Goal: Task Accomplishment & Management: Use online tool/utility

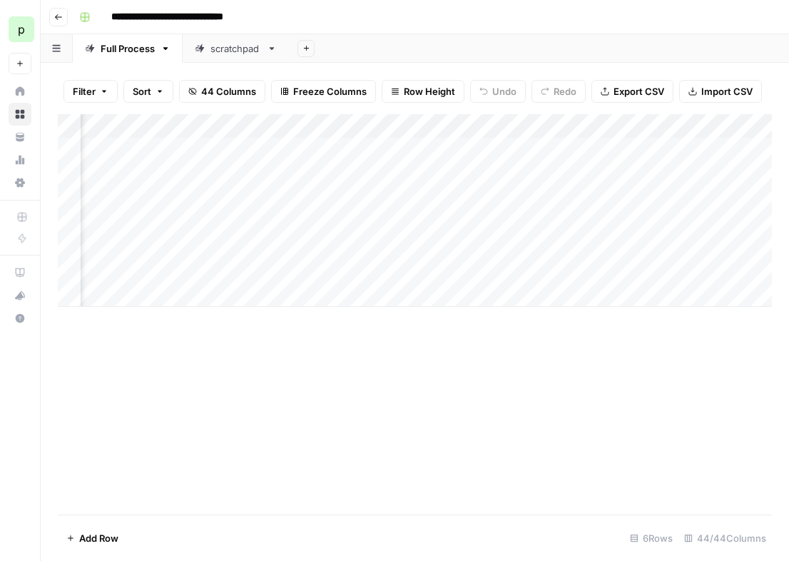
scroll to position [0, 3935]
click at [510, 172] on div "Add Column" at bounding box center [415, 210] width 714 height 193
click at [260, 171] on div "Add Column" at bounding box center [415, 210] width 714 height 193
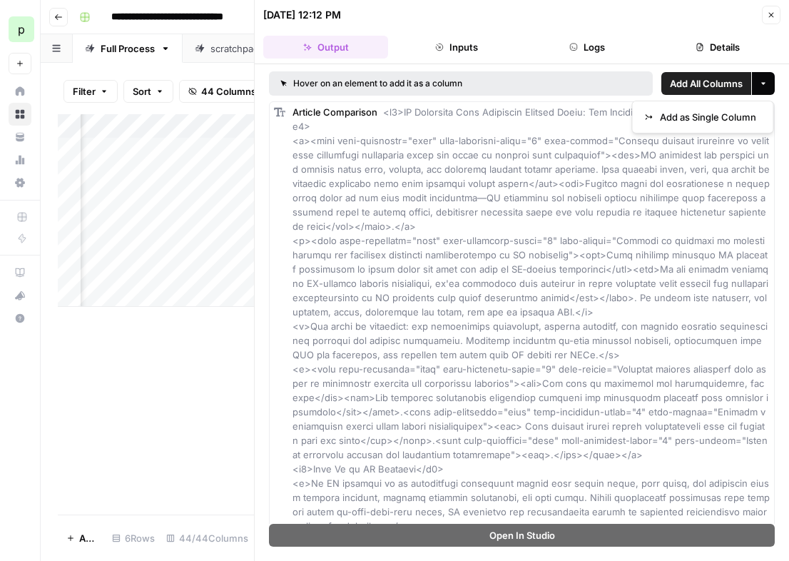
click at [757, 88] on button "More options" at bounding box center [763, 83] width 23 height 23
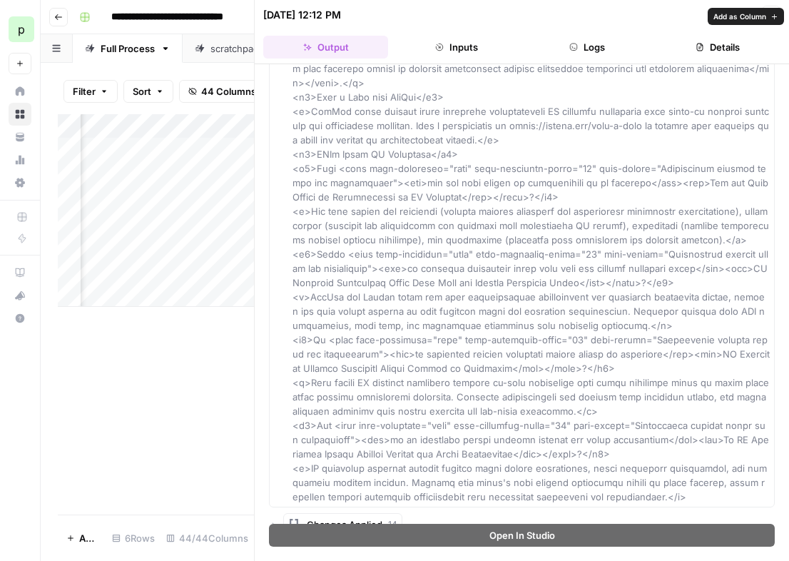
scroll to position [2403, 0]
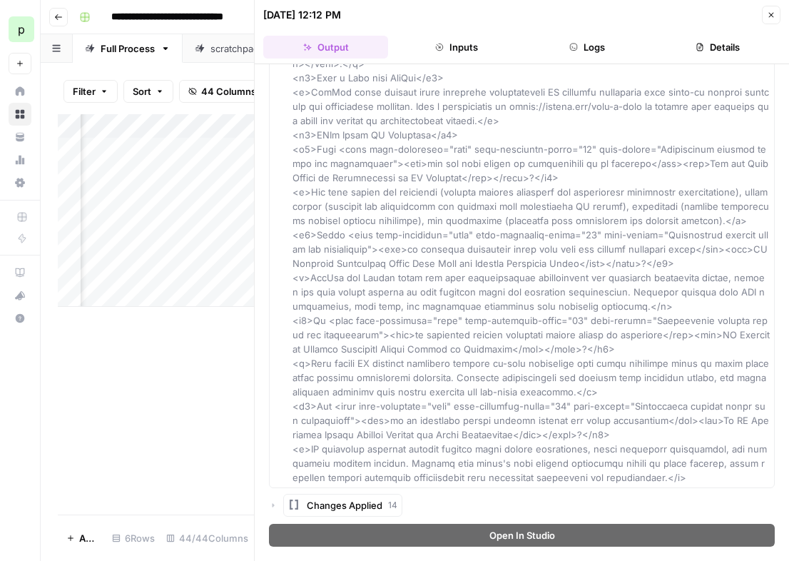
click at [272, 501] on icon "button" at bounding box center [273, 505] width 9 height 9
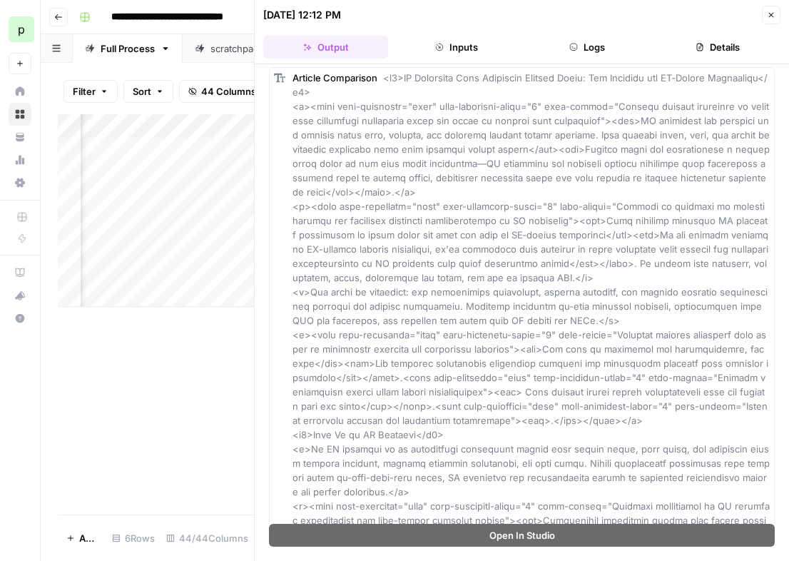
scroll to position [0, 0]
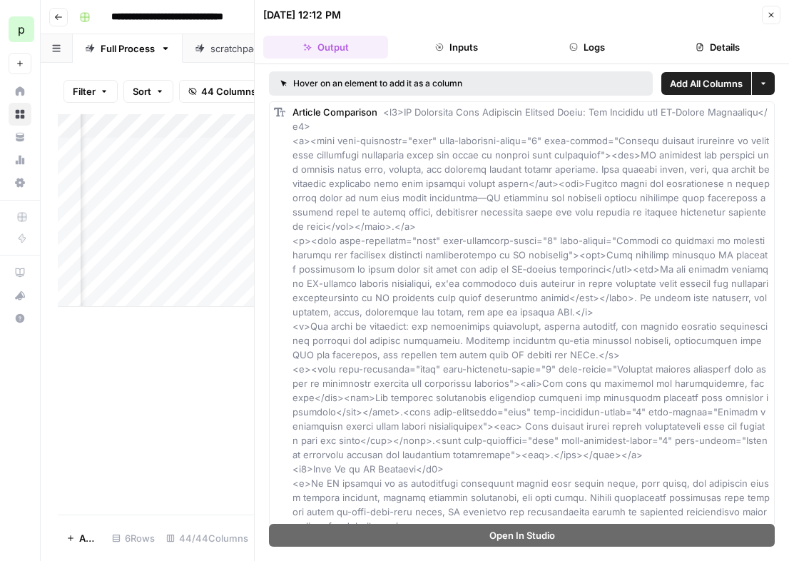
click at [151, 358] on div "Add Column" at bounding box center [156, 314] width 196 height 400
click at [771, 11] on icon "button" at bounding box center [771, 15] width 9 height 9
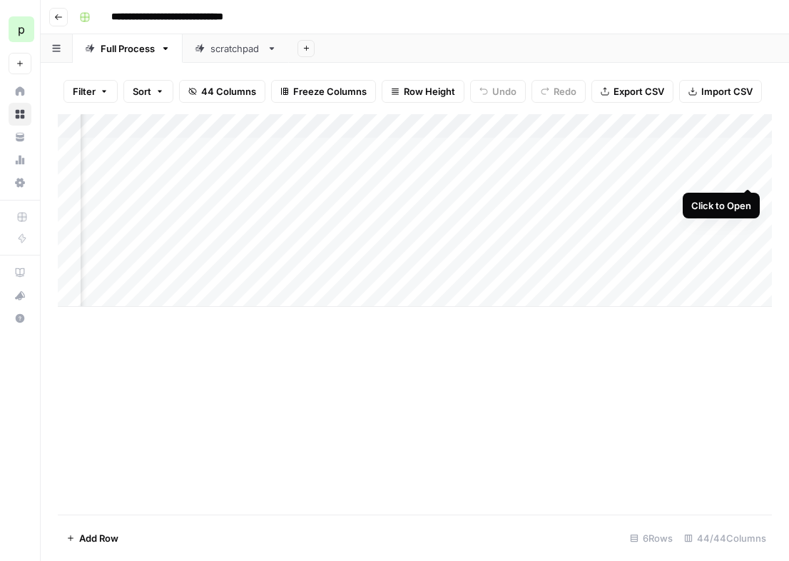
click at [749, 175] on div "Add Column" at bounding box center [415, 210] width 714 height 193
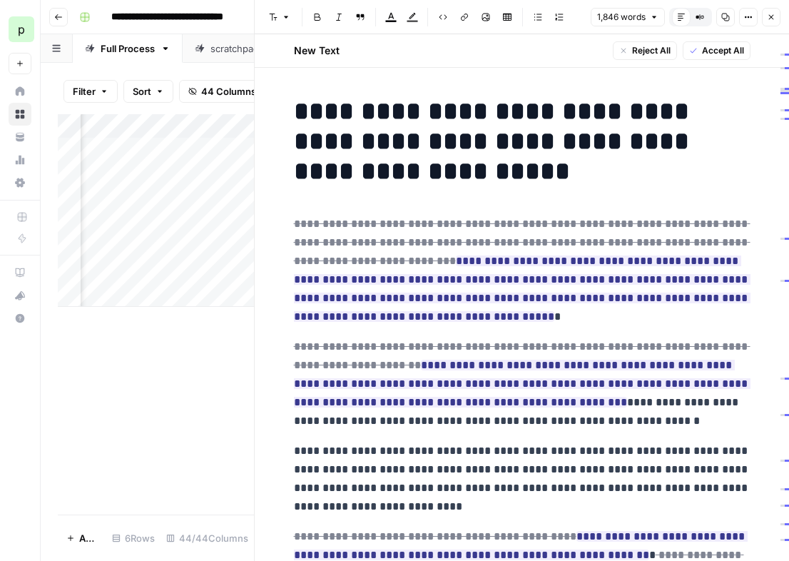
click at [706, 47] on span "Accept All" at bounding box center [723, 50] width 42 height 13
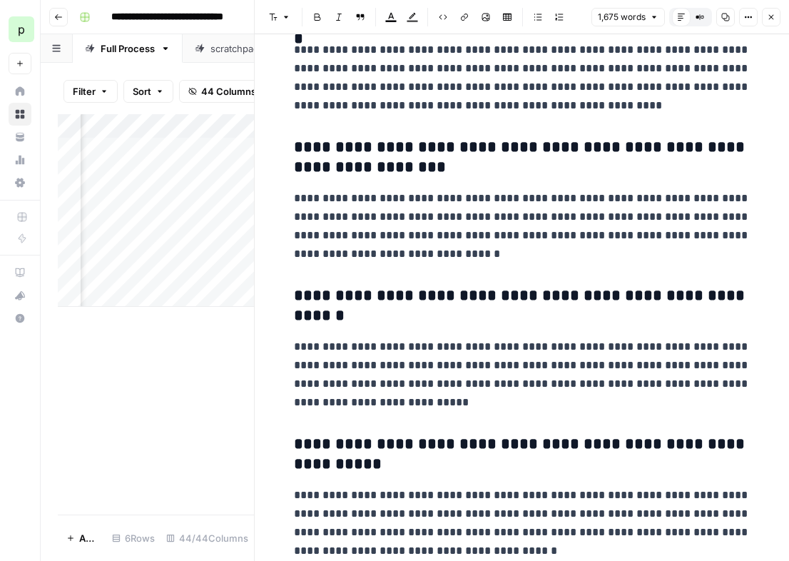
click at [776, 16] on button "Close" at bounding box center [771, 17] width 19 height 19
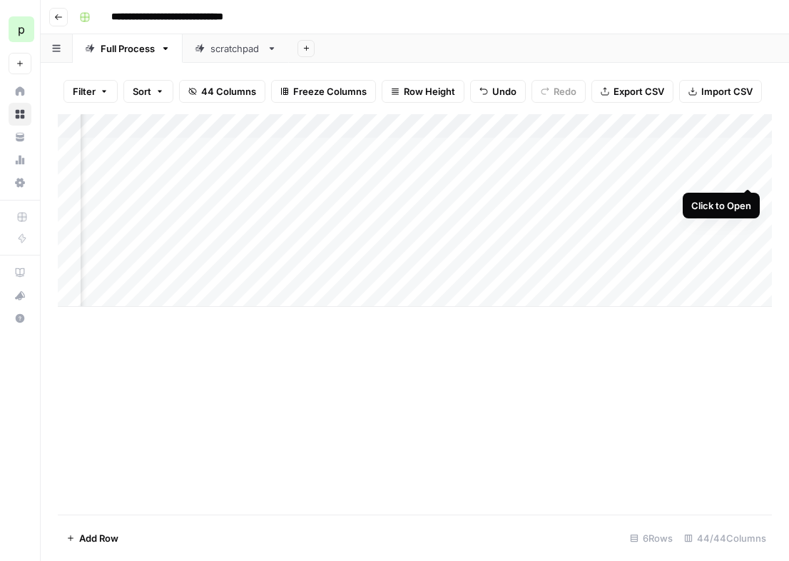
click at [745, 174] on div "Add Column" at bounding box center [415, 210] width 714 height 193
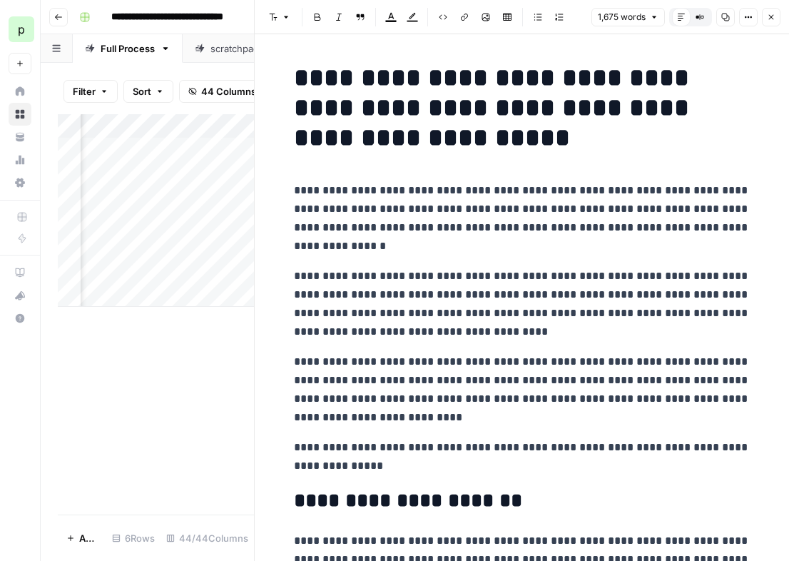
click at [586, 190] on p "**********" at bounding box center [522, 218] width 457 height 74
click at [728, 21] on button "Copy" at bounding box center [725, 17] width 19 height 19
click at [775, 17] on span "Close" at bounding box center [775, 17] width 1 height 1
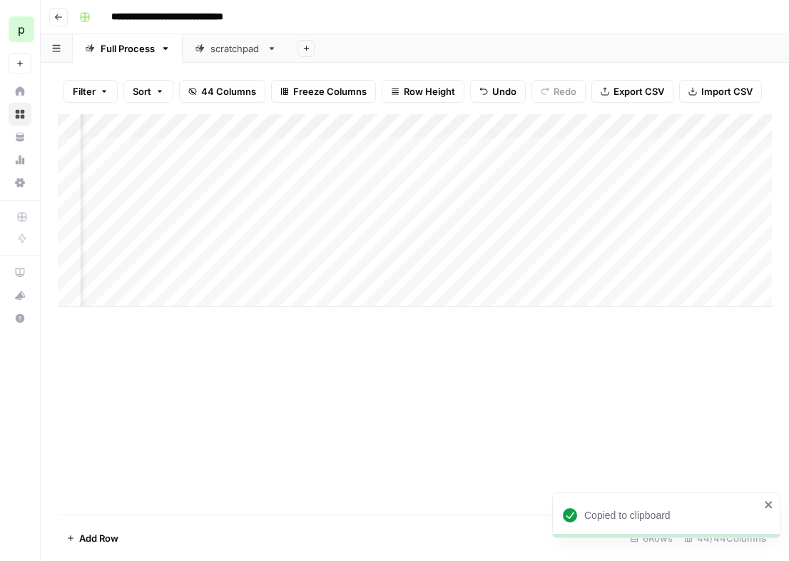
click at [446, 174] on div "Add Column" at bounding box center [415, 210] width 714 height 193
click at [506, 175] on div "Add Column" at bounding box center [415, 210] width 714 height 193
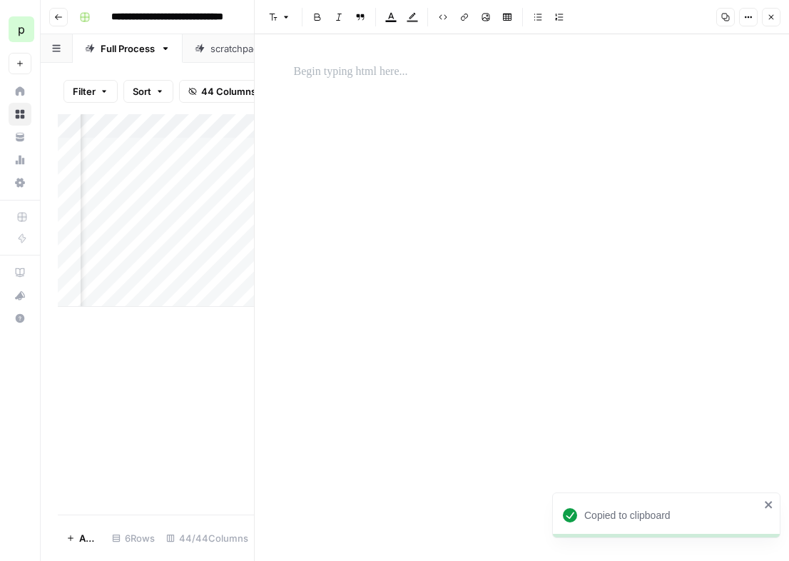
click at [402, 73] on p at bounding box center [522, 72] width 457 height 19
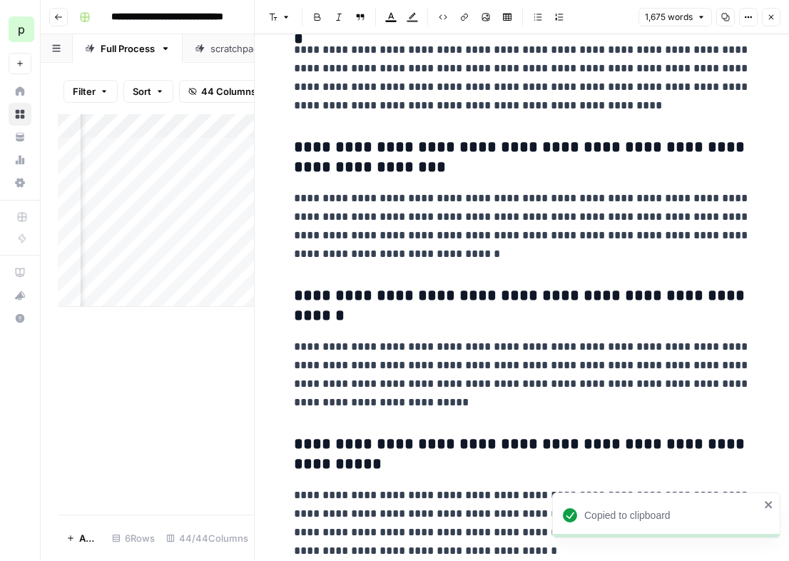
click at [771, 15] on icon "button" at bounding box center [771, 17] width 9 height 9
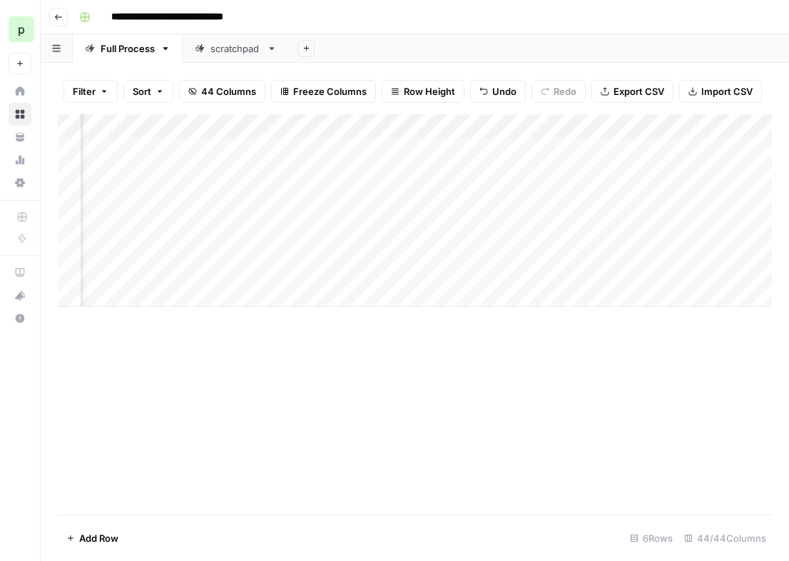
scroll to position [0, 3602]
click at [441, 171] on div "Add Column" at bounding box center [415, 210] width 714 height 193
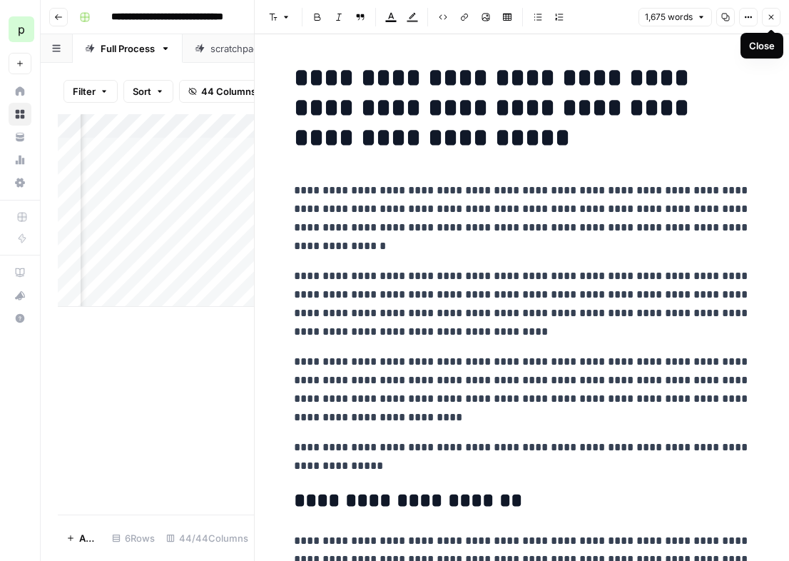
click at [773, 13] on icon "button" at bounding box center [771, 17] width 9 height 9
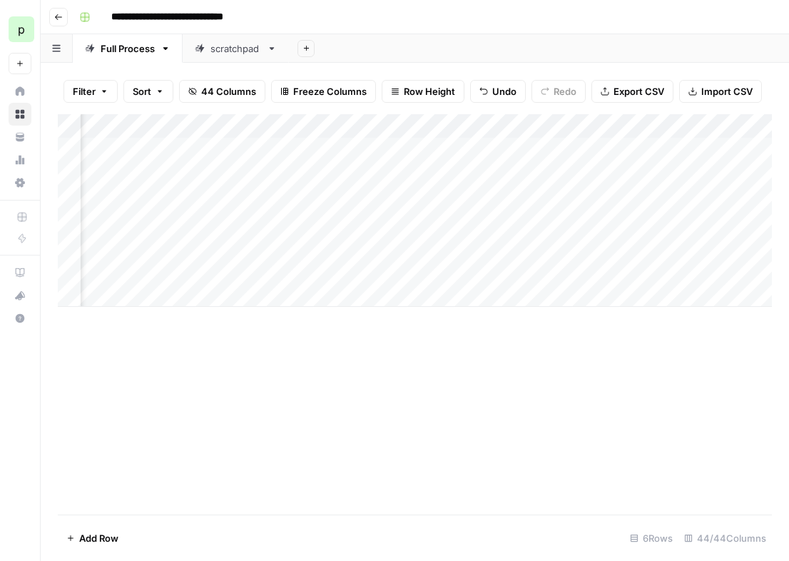
scroll to position [0, 3973]
click at [467, 170] on div "Add Column" at bounding box center [415, 210] width 714 height 193
click at [556, 128] on div "Add Column" at bounding box center [415, 210] width 714 height 193
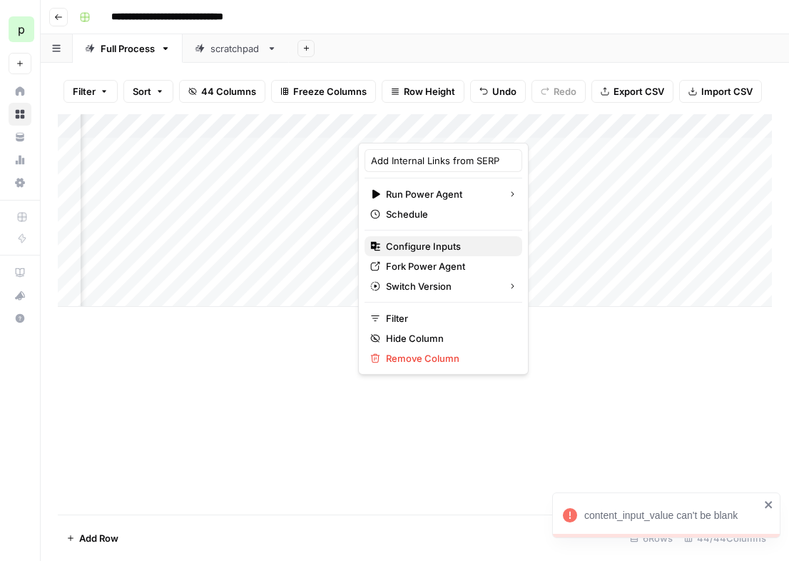
click at [404, 247] on span "Configure Inputs" at bounding box center [448, 246] width 125 height 14
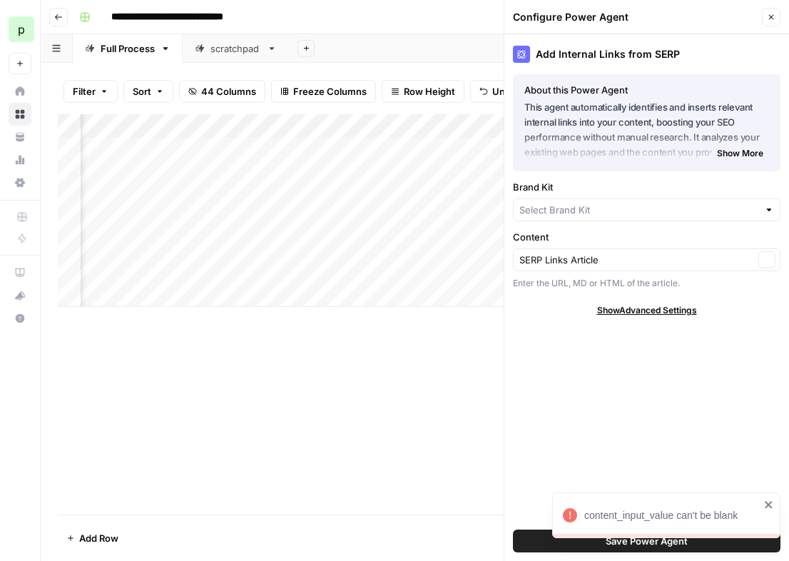
type input "AirOps"
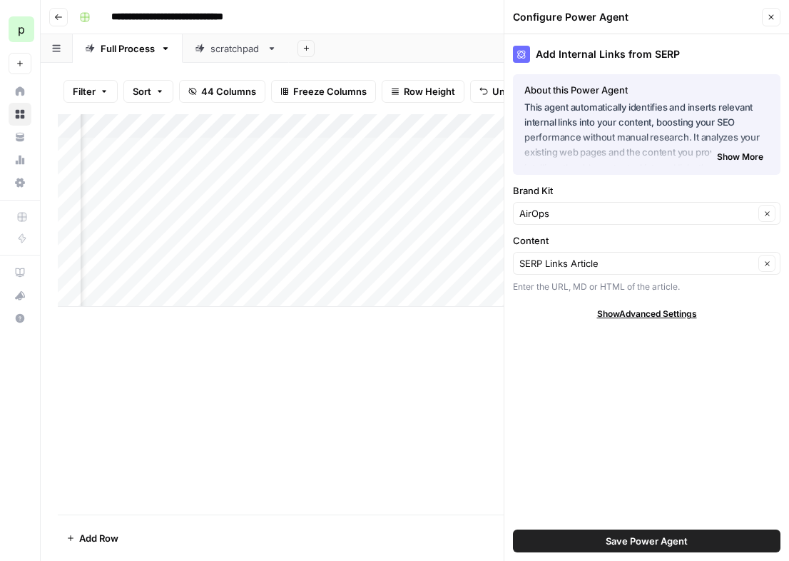
scroll to position [0, 3579]
click at [768, 20] on icon "button" at bounding box center [771, 17] width 9 height 9
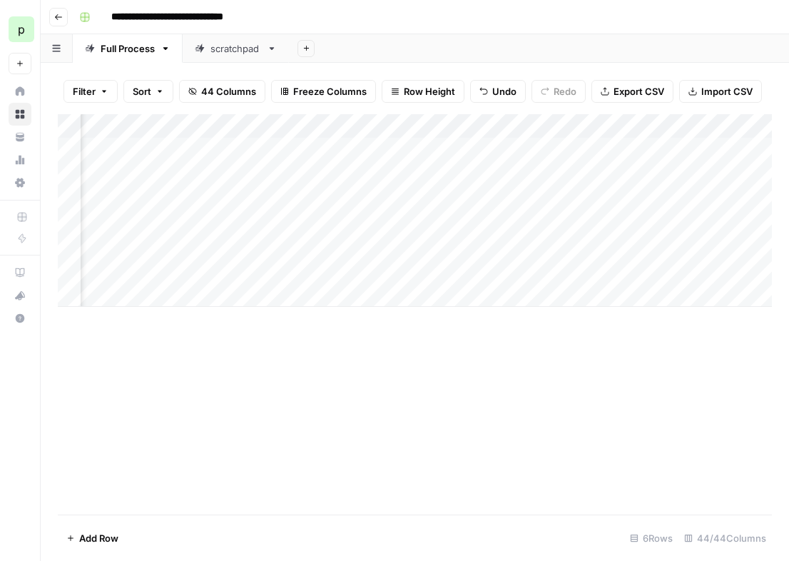
scroll to position [0, 3911]
click at [622, 128] on div "Add Column" at bounding box center [415, 210] width 714 height 193
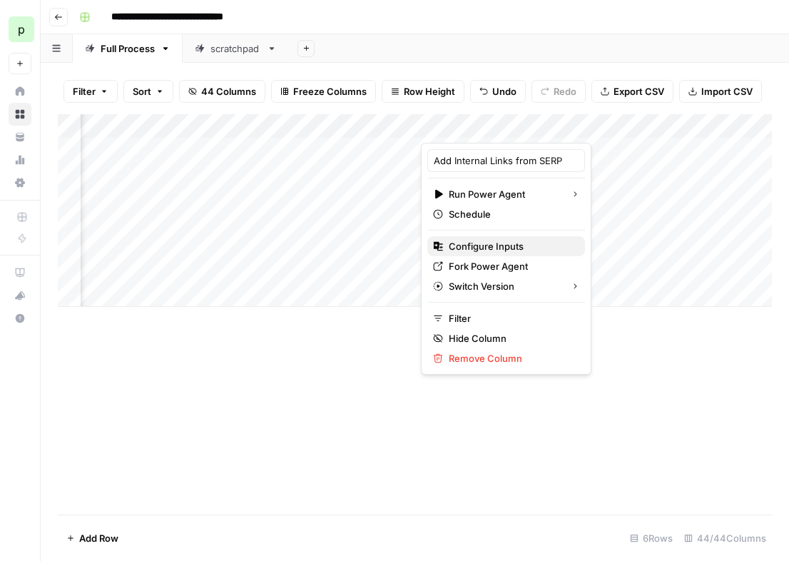
click at [477, 244] on span "Configure Inputs" at bounding box center [511, 246] width 125 height 14
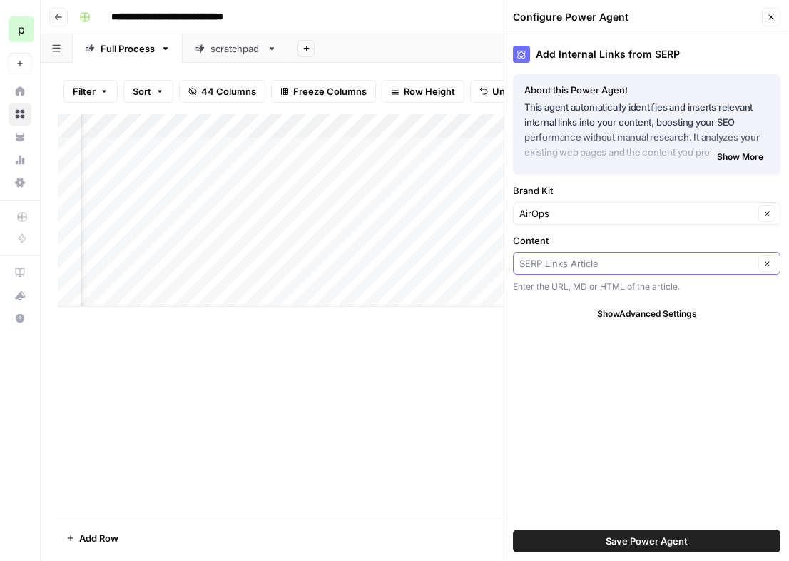
click at [592, 260] on input "Content" at bounding box center [636, 263] width 235 height 14
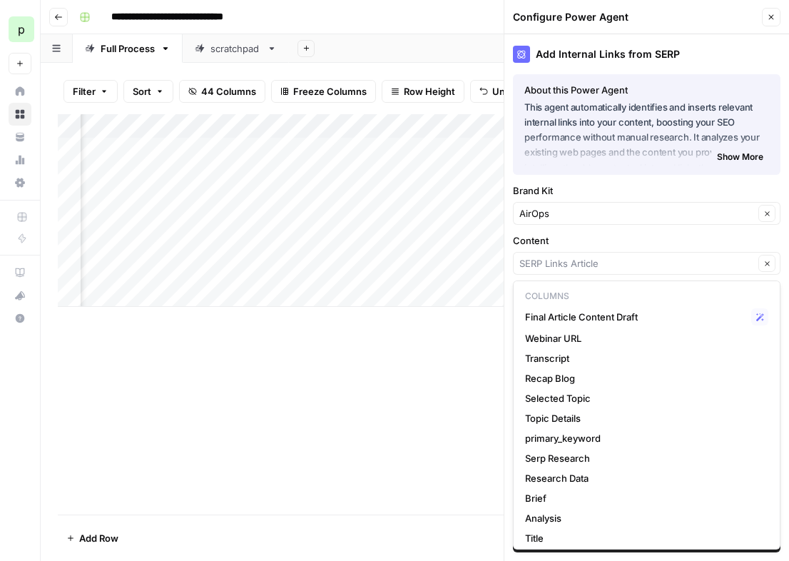
scroll to position [0, 3796]
click at [551, 267] on input "Content" at bounding box center [636, 263] width 235 height 14
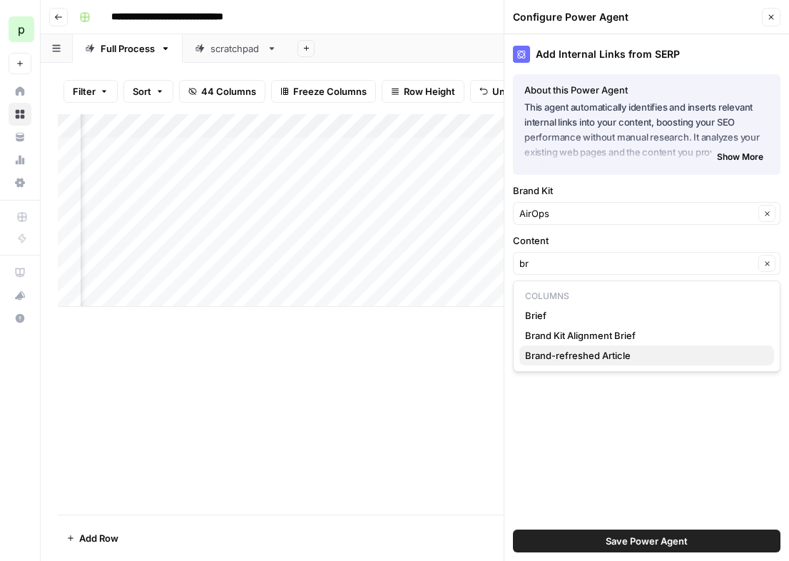
click at [574, 360] on span "Brand-refreshed Article" at bounding box center [644, 355] width 238 height 14
type input "Brand-refreshed Article"
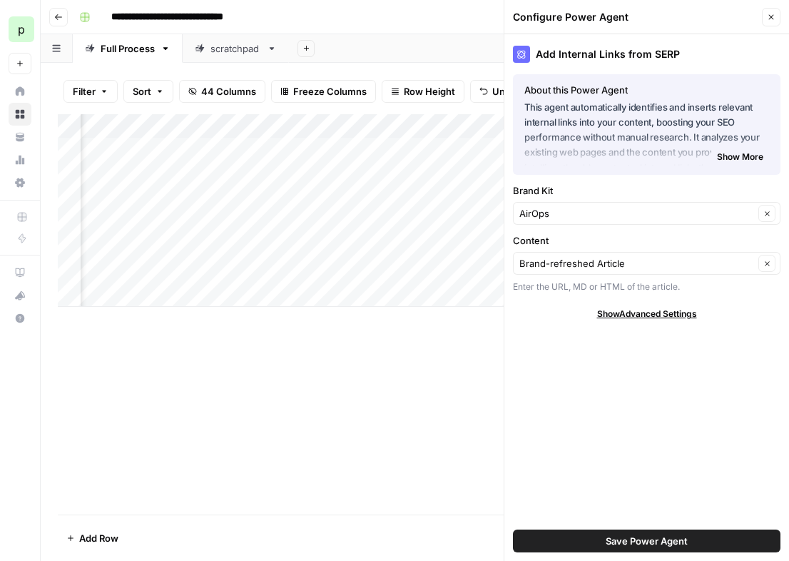
click at [772, 20] on icon "button" at bounding box center [771, 17] width 9 height 9
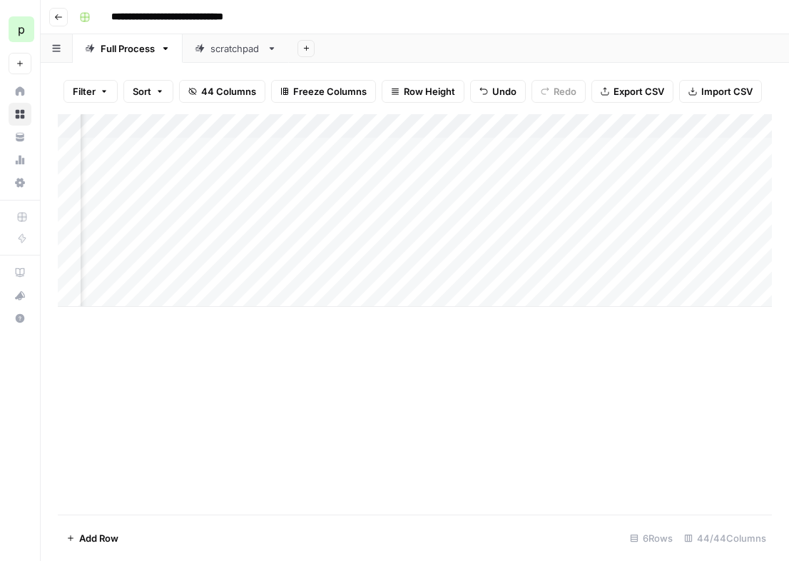
click at [642, 173] on div "Add Column" at bounding box center [415, 210] width 714 height 193
click at [738, 128] on div "Add Column" at bounding box center [415, 210] width 714 height 193
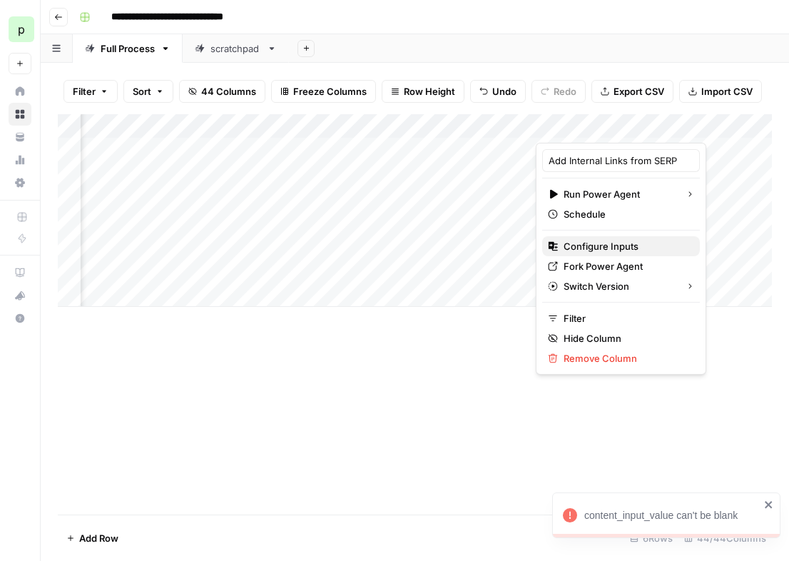
click at [579, 254] on button "Configure Inputs" at bounding box center [621, 246] width 158 height 20
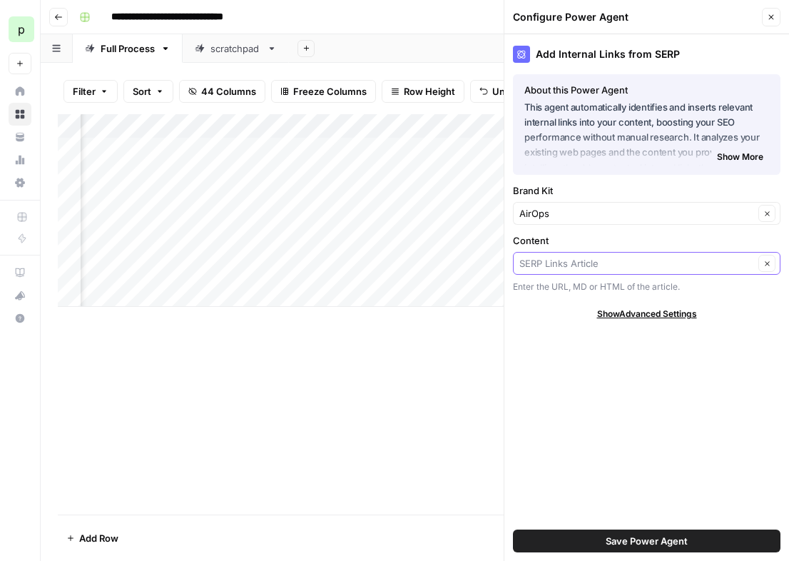
click at [629, 266] on input "Content" at bounding box center [636, 263] width 235 height 14
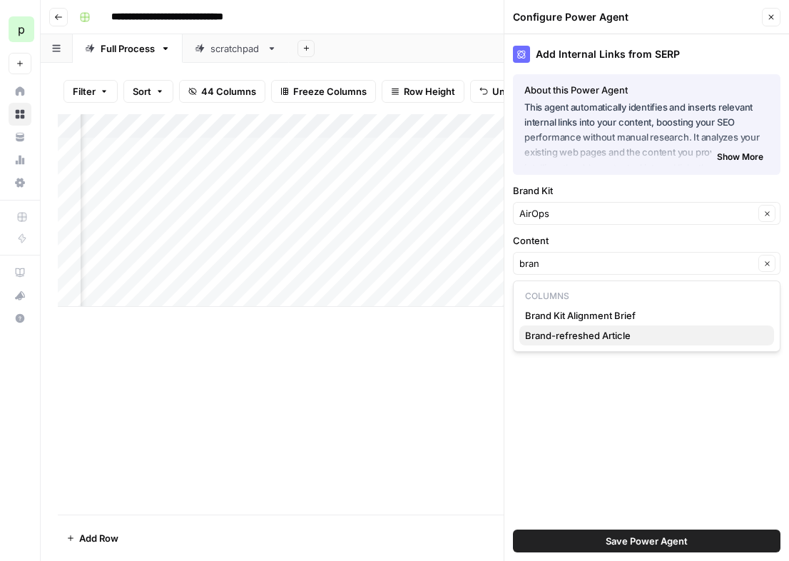
click at [594, 334] on span "Brand-refreshed Article" at bounding box center [644, 335] width 238 height 14
type input "Brand-refreshed Article"
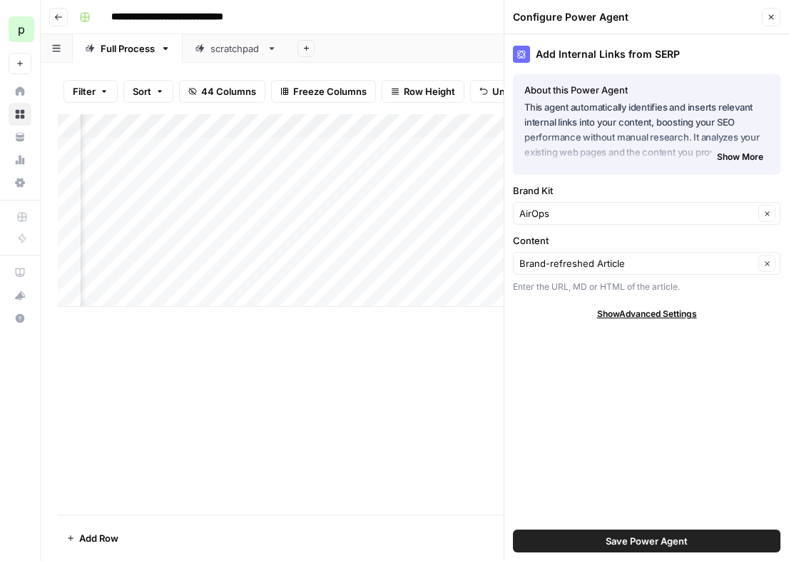
click at [618, 535] on span "Save Power Agent" at bounding box center [647, 541] width 82 height 14
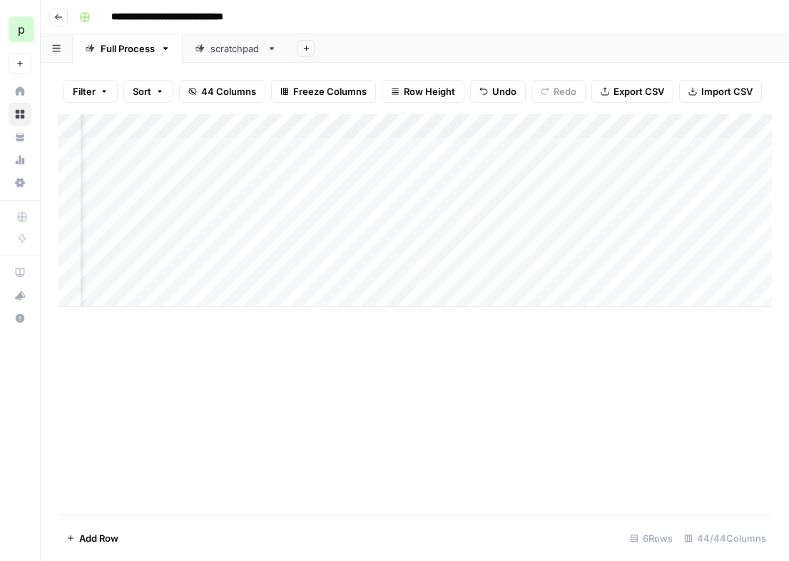
click at [648, 174] on div "Add Column" at bounding box center [415, 210] width 714 height 193
click at [449, 170] on div "Add Column" at bounding box center [415, 210] width 714 height 193
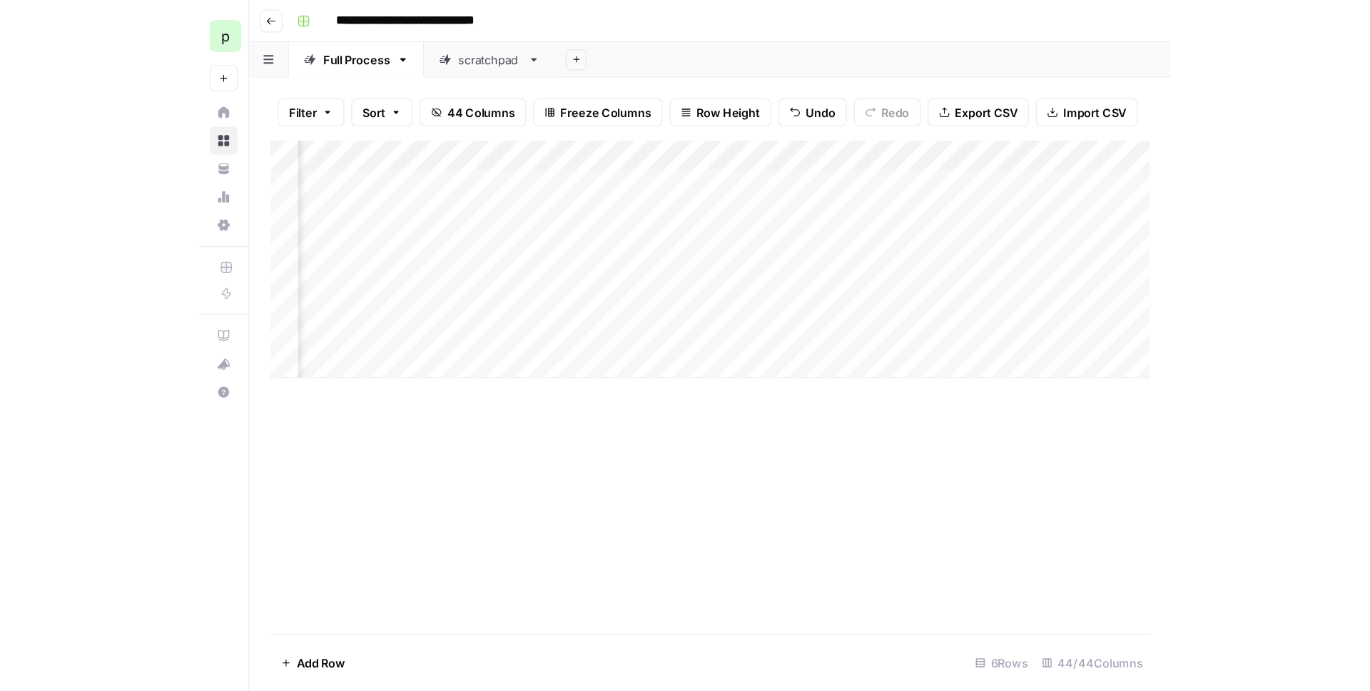
scroll to position [0, 0]
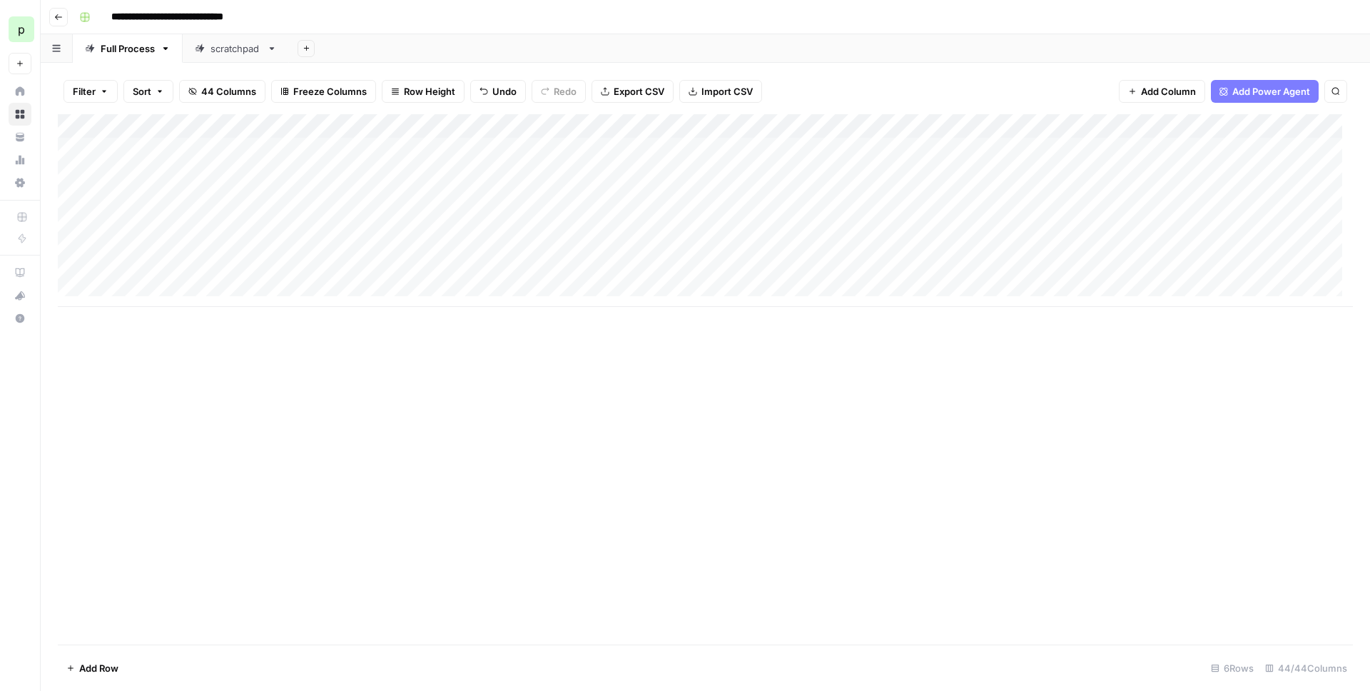
click at [578, 248] on div "Add Column" at bounding box center [705, 210] width 1295 height 193
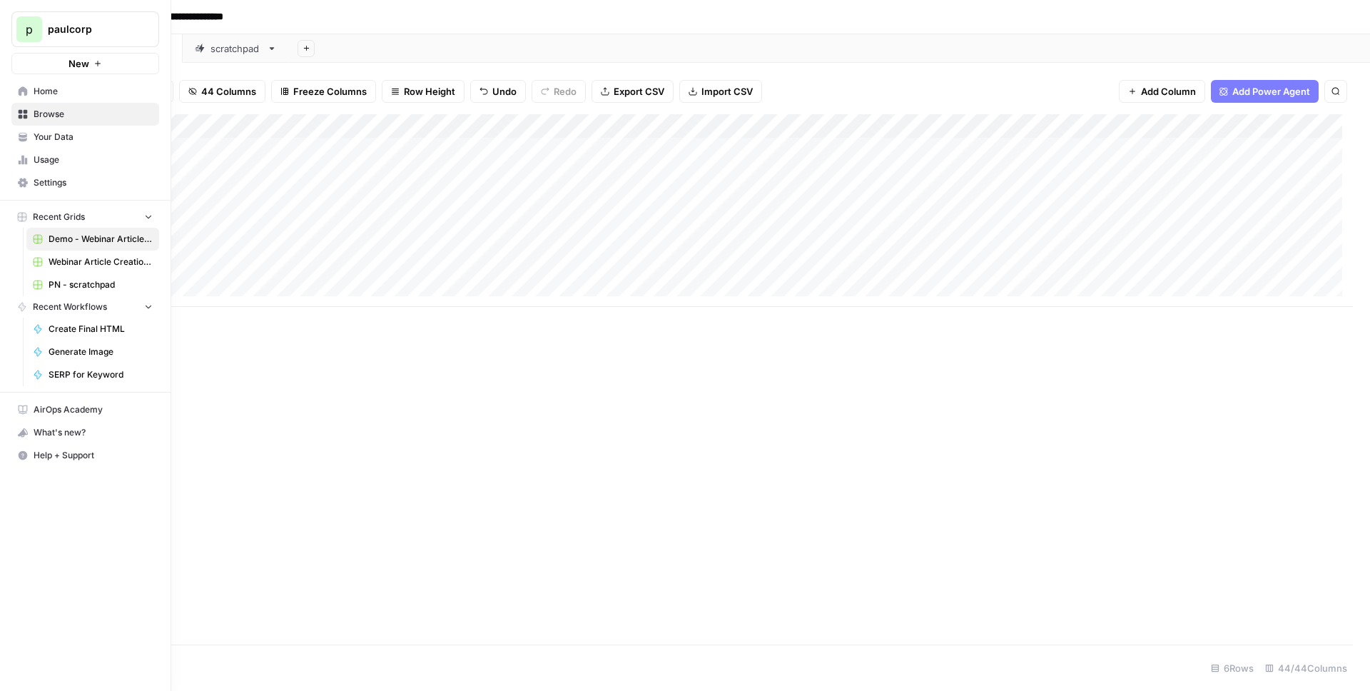
click at [46, 135] on span "Your Data" at bounding box center [93, 137] width 119 height 13
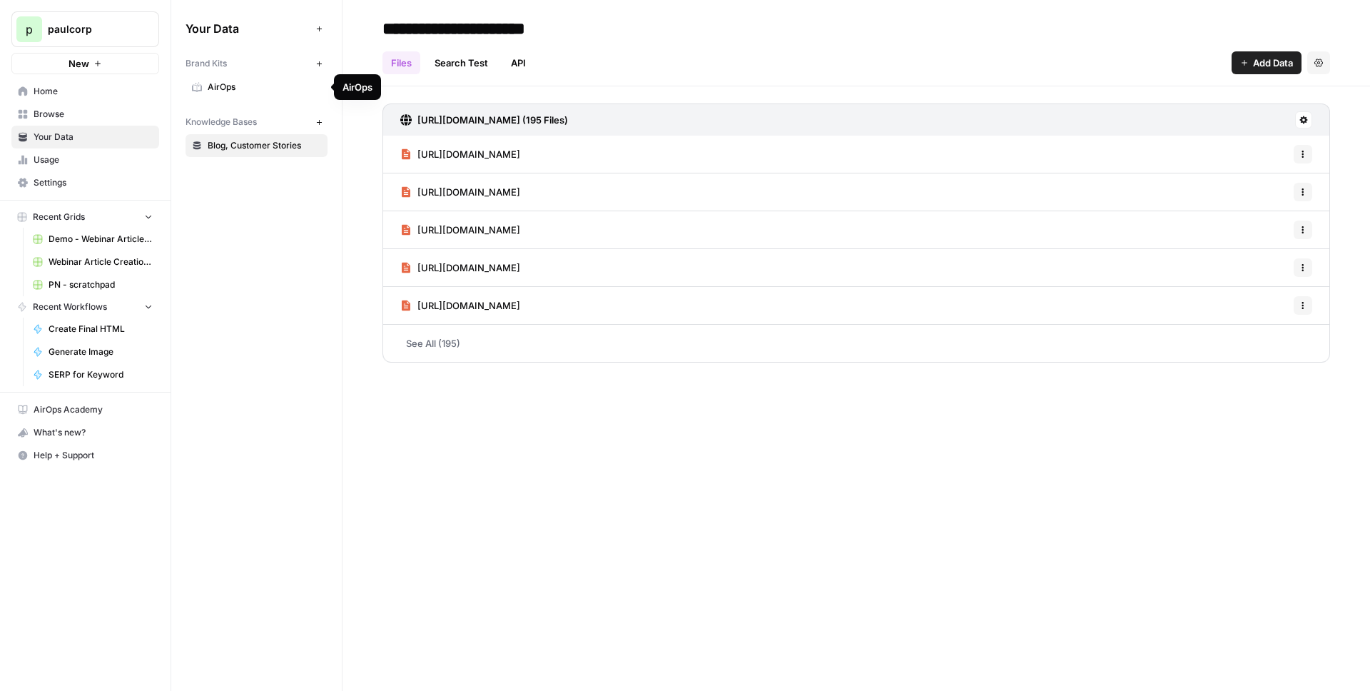
click at [254, 93] on span "AirOps" at bounding box center [264, 87] width 113 height 13
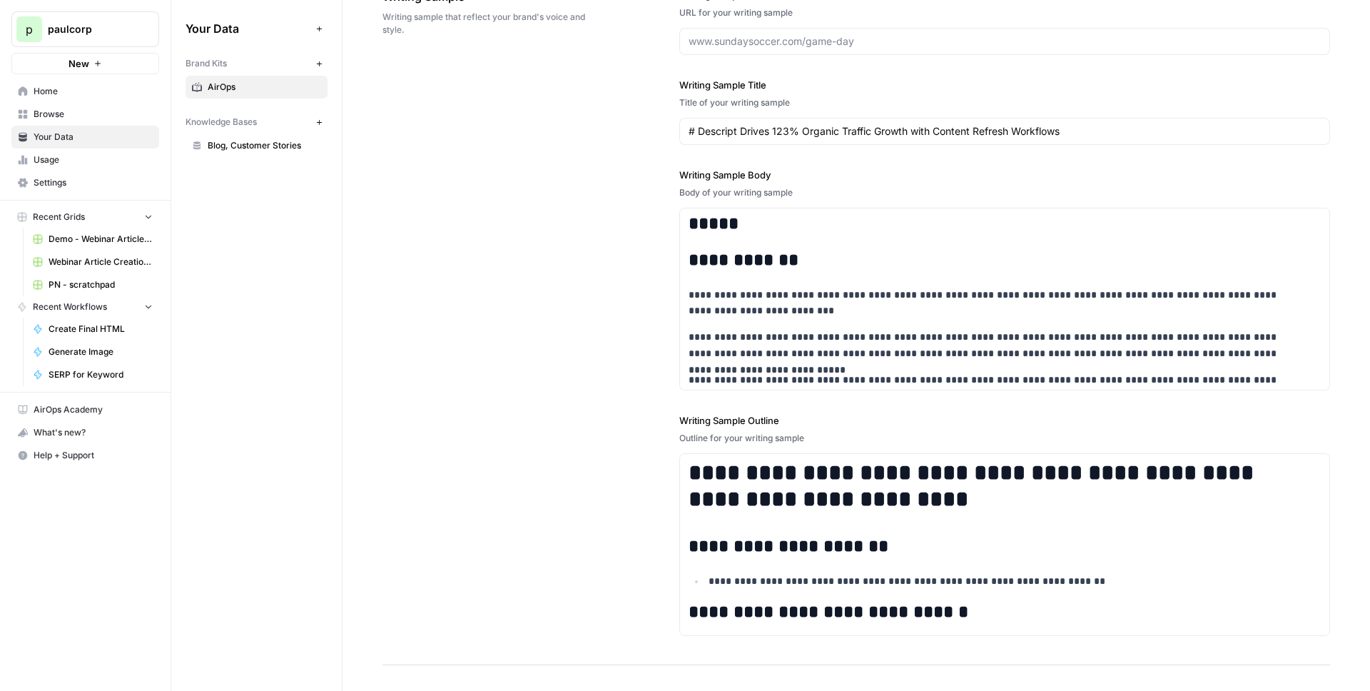
scroll to position [1698, 0]
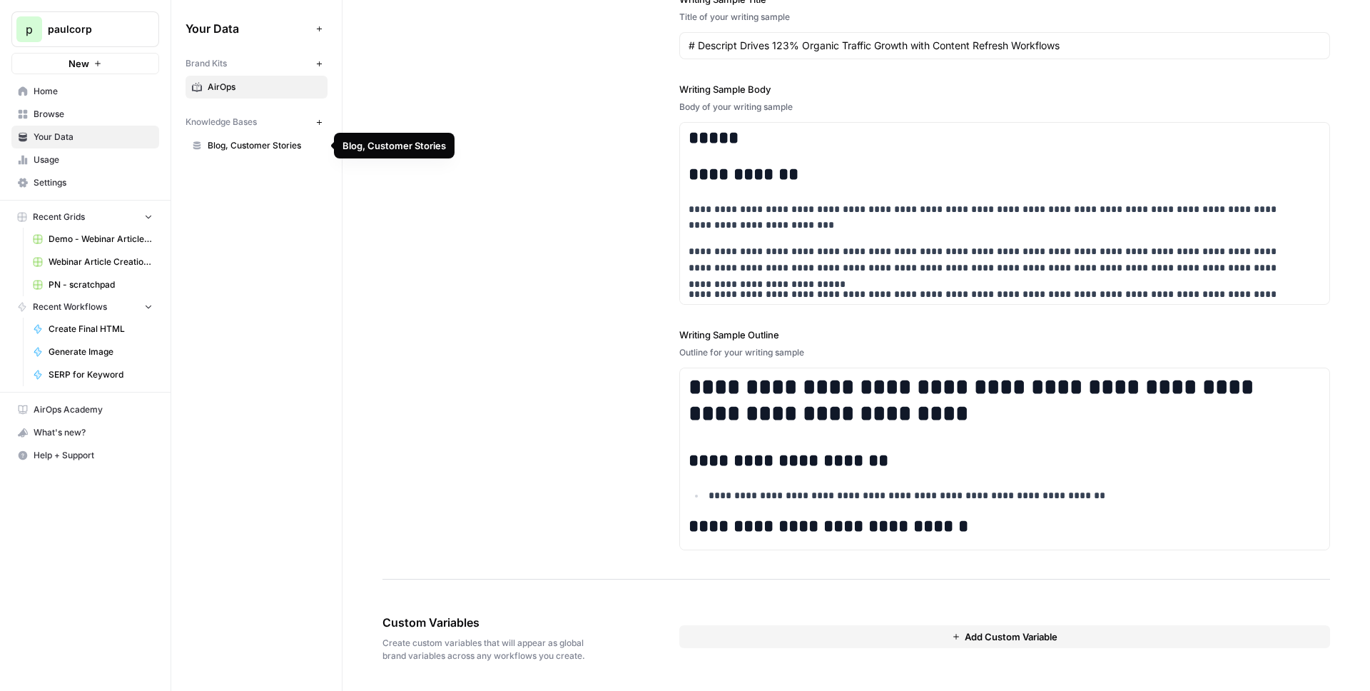
click at [244, 153] on link "Blog, Customer Stories" at bounding box center [256, 145] width 142 height 23
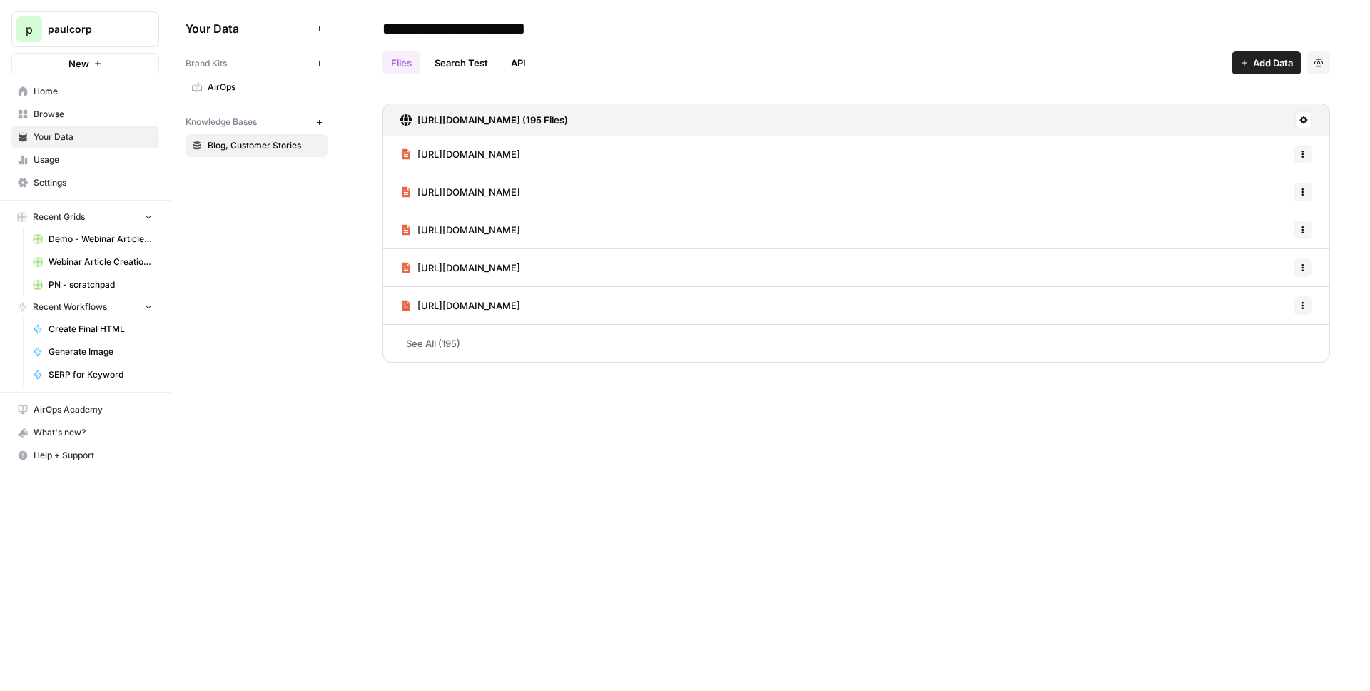
click at [99, 117] on span "Browse" at bounding box center [93, 114] width 119 height 13
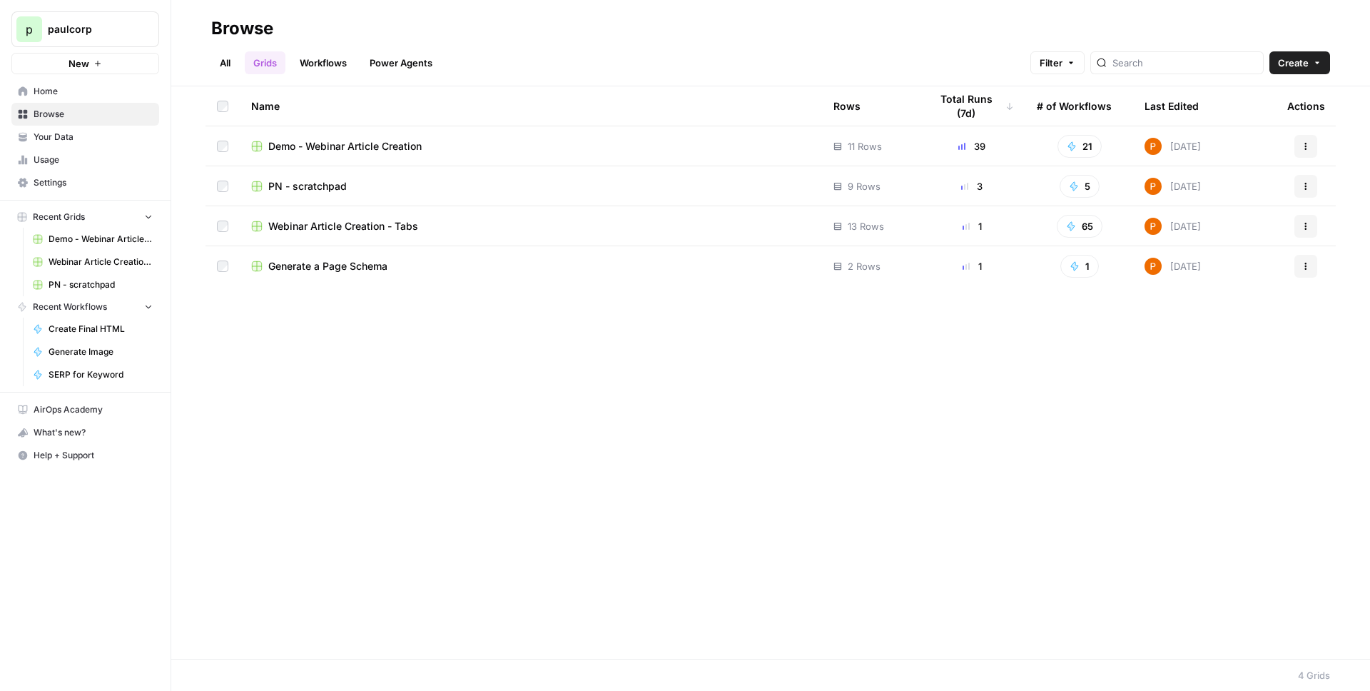
click at [176, 57] on header "Browse All Grids Workflows Power Agents Filter Create" at bounding box center [770, 43] width 1198 height 86
click at [315, 149] on span "Demo - Webinar Article Creation" at bounding box center [344, 146] width 153 height 14
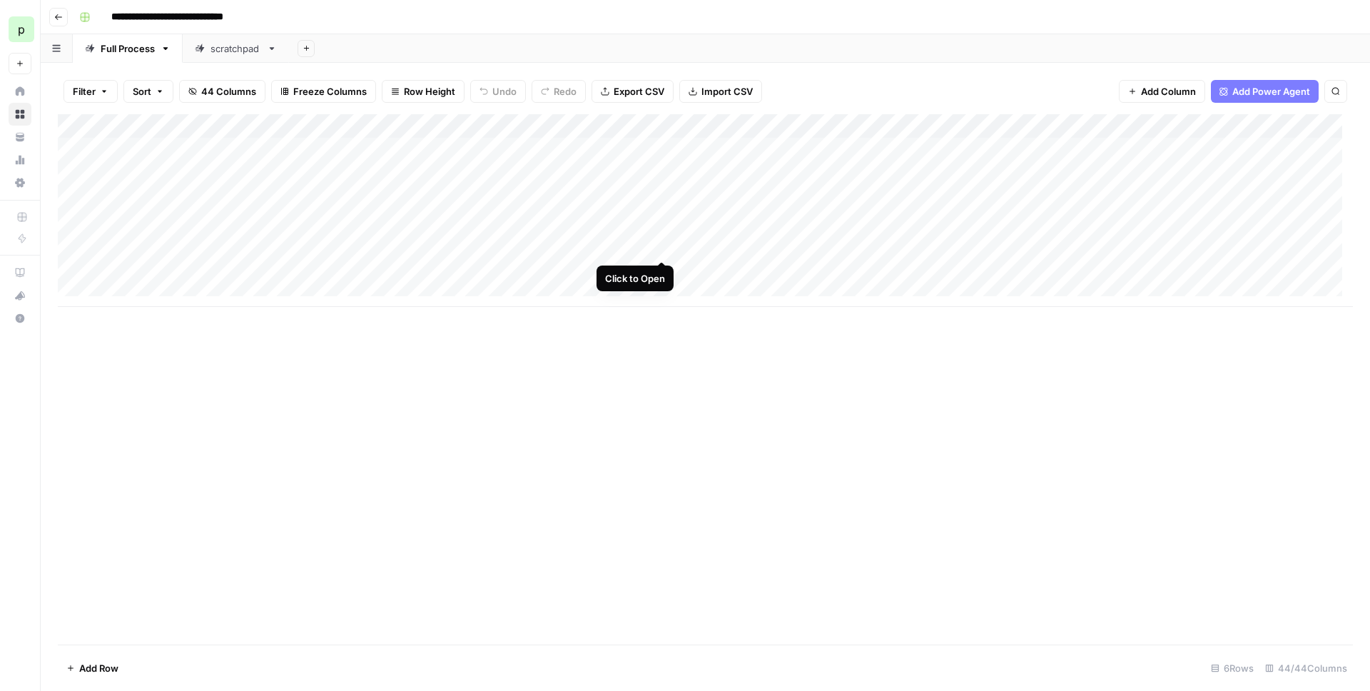
click at [659, 247] on div "Add Column" at bounding box center [705, 210] width 1295 height 193
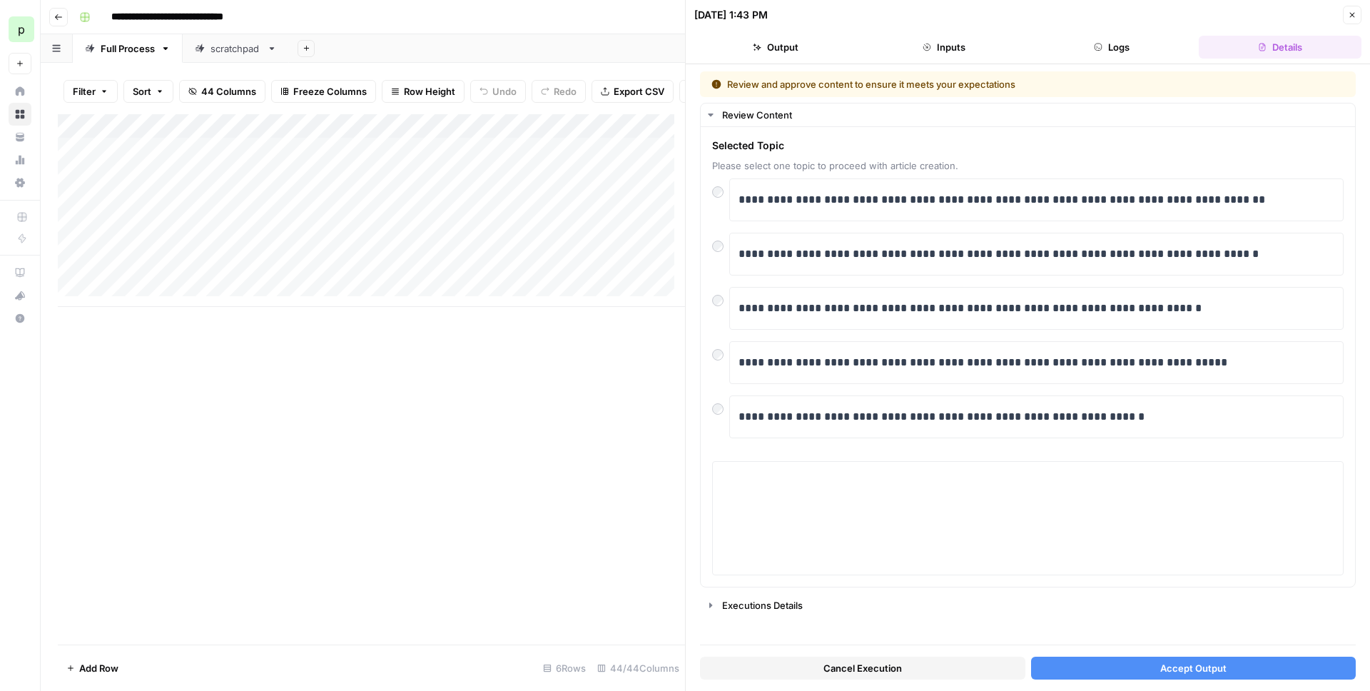
click at [788, 560] on button "Accept Output" at bounding box center [1193, 667] width 325 height 23
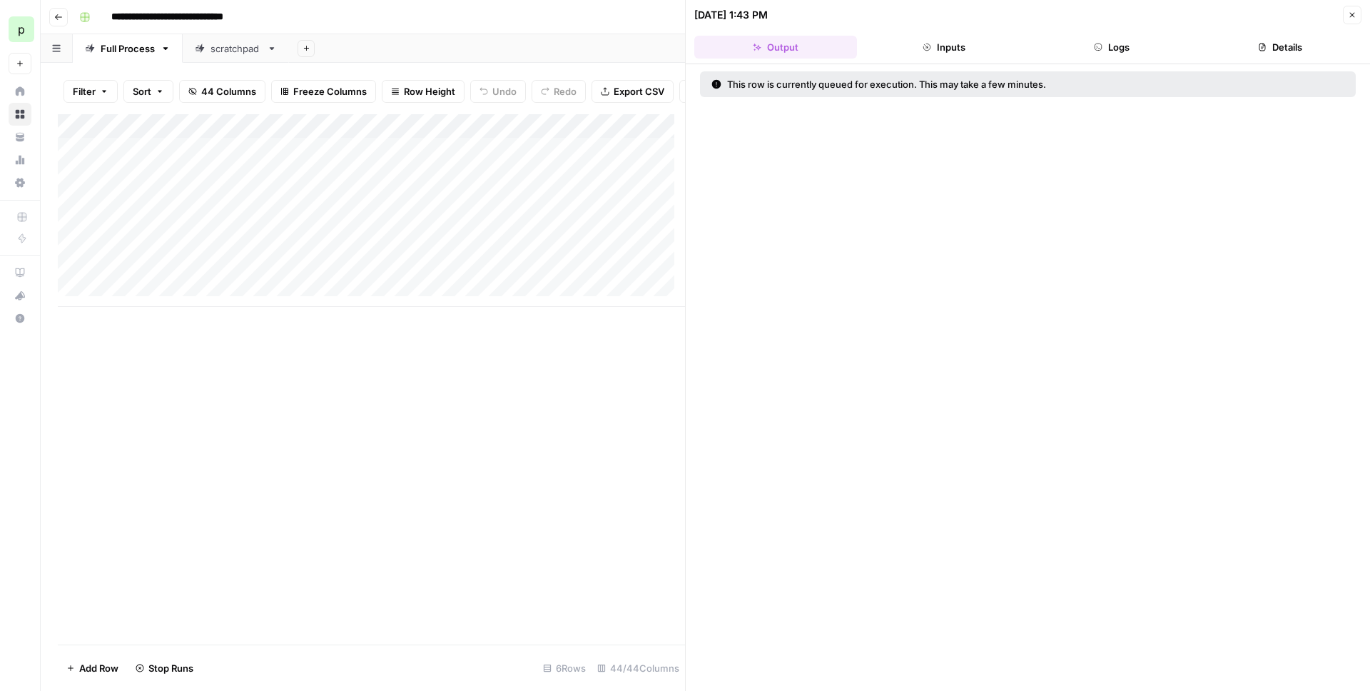
click at [788, 16] on icon "button" at bounding box center [1352, 15] width 9 height 9
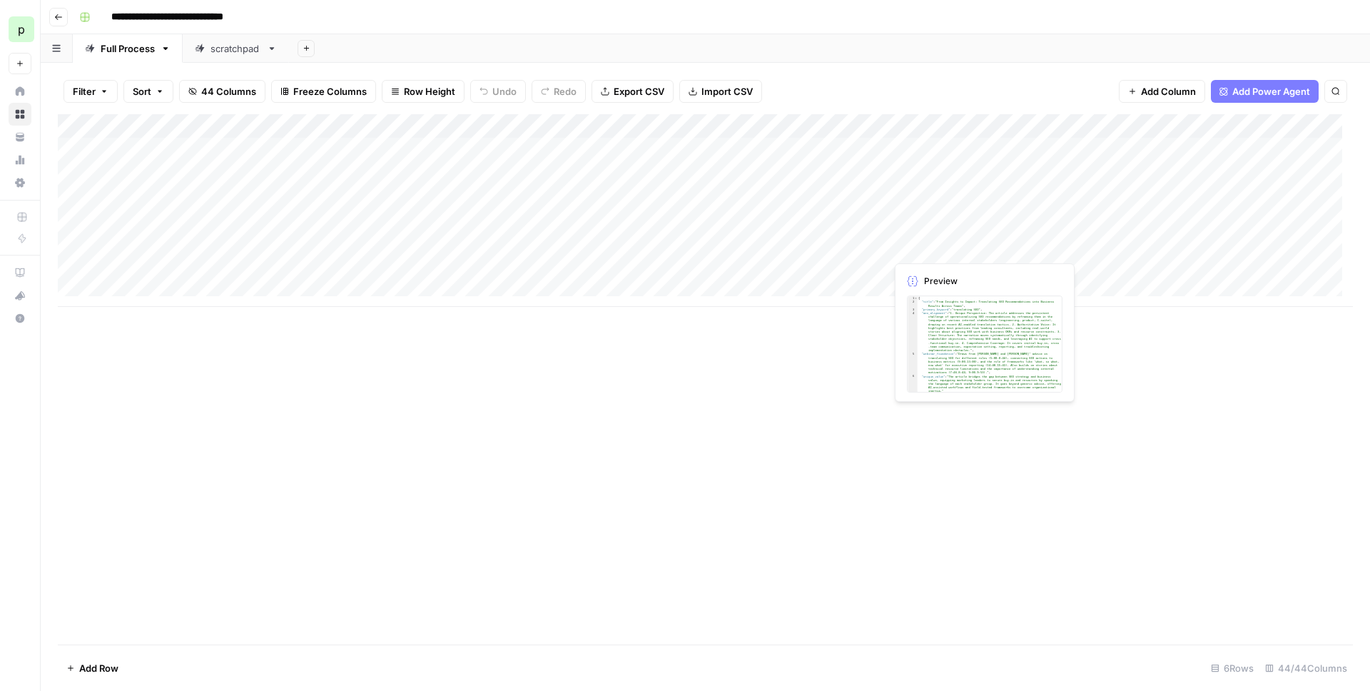
click at [788, 247] on div "Add Column" at bounding box center [705, 210] width 1295 height 193
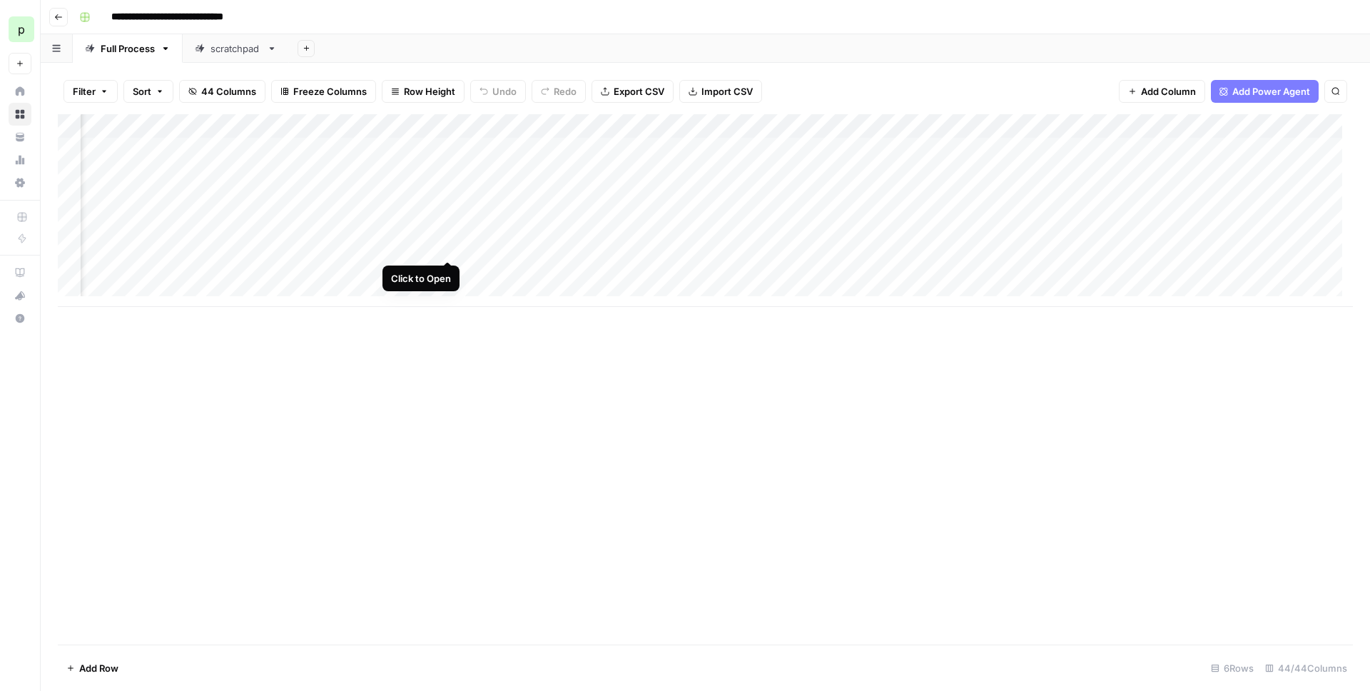
click at [446, 245] on div "Add Column" at bounding box center [705, 210] width 1295 height 193
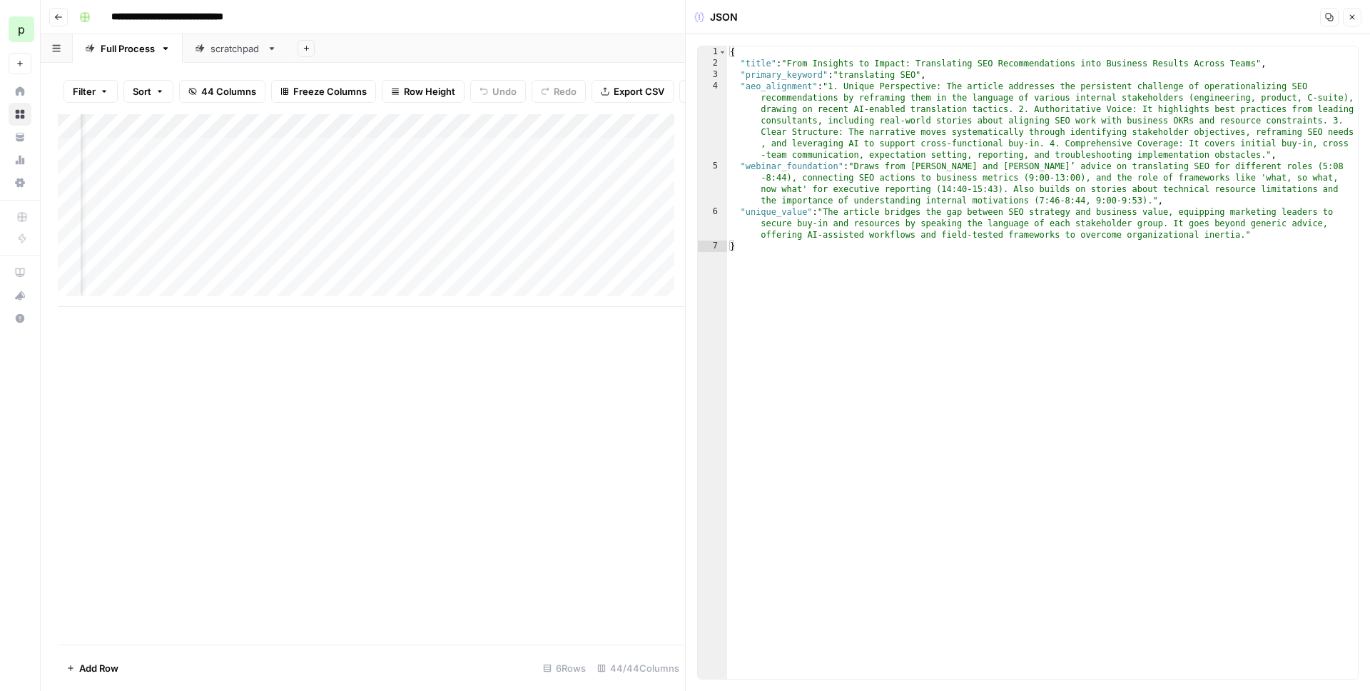
type textarea "**********"
drag, startPoint x: 780, startPoint y: 165, endPoint x: 795, endPoint y: 180, distance: 20.7
click at [788, 180] on div "{ "title" : "From Insights to Impact: Translating SEO Recommendations into Busi…" at bounding box center [1042, 373] width 631 height 655
click at [788, 193] on div "{ "title" : "From Insights to Impact: Translating SEO Recommendations into Busi…" at bounding box center [1042, 373] width 631 height 655
click at [788, 11] on button "Close" at bounding box center [1352, 17] width 19 height 19
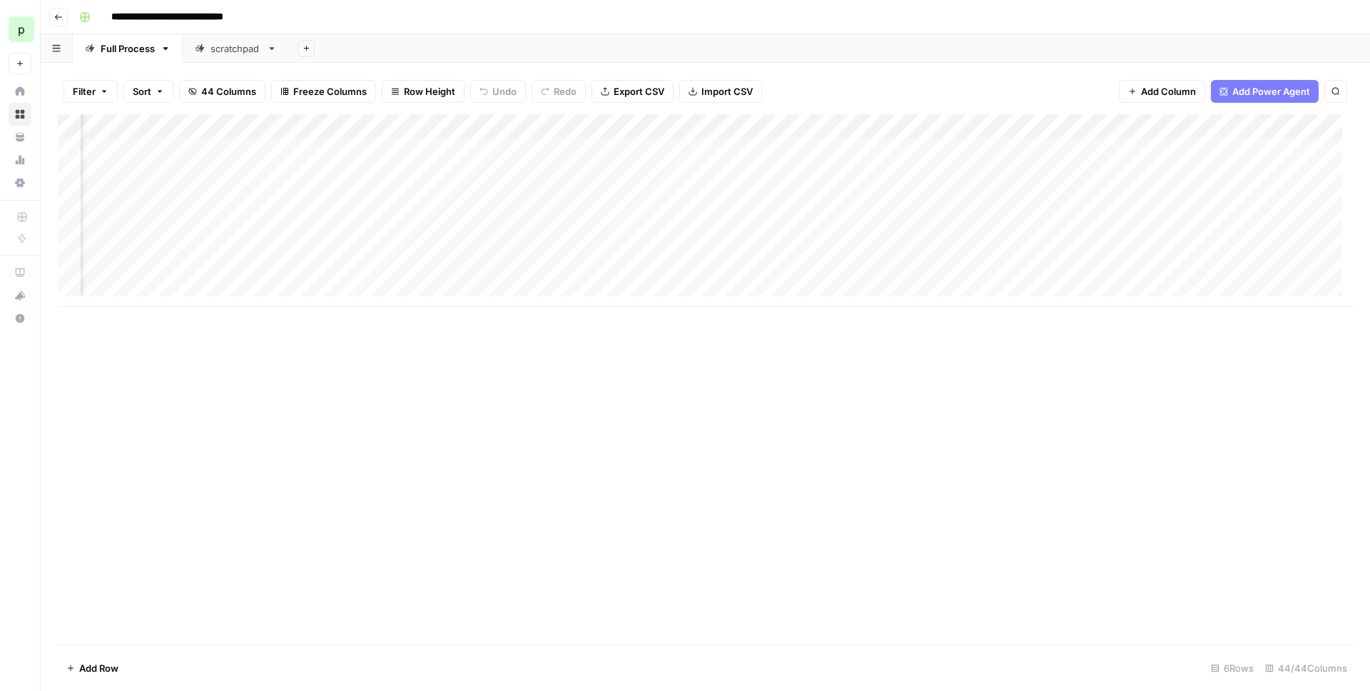
scroll to position [0, 657]
click at [766, 190] on div "Add Column" at bounding box center [705, 210] width 1295 height 193
click at [786, 196] on div "Add Column" at bounding box center [705, 210] width 1295 height 193
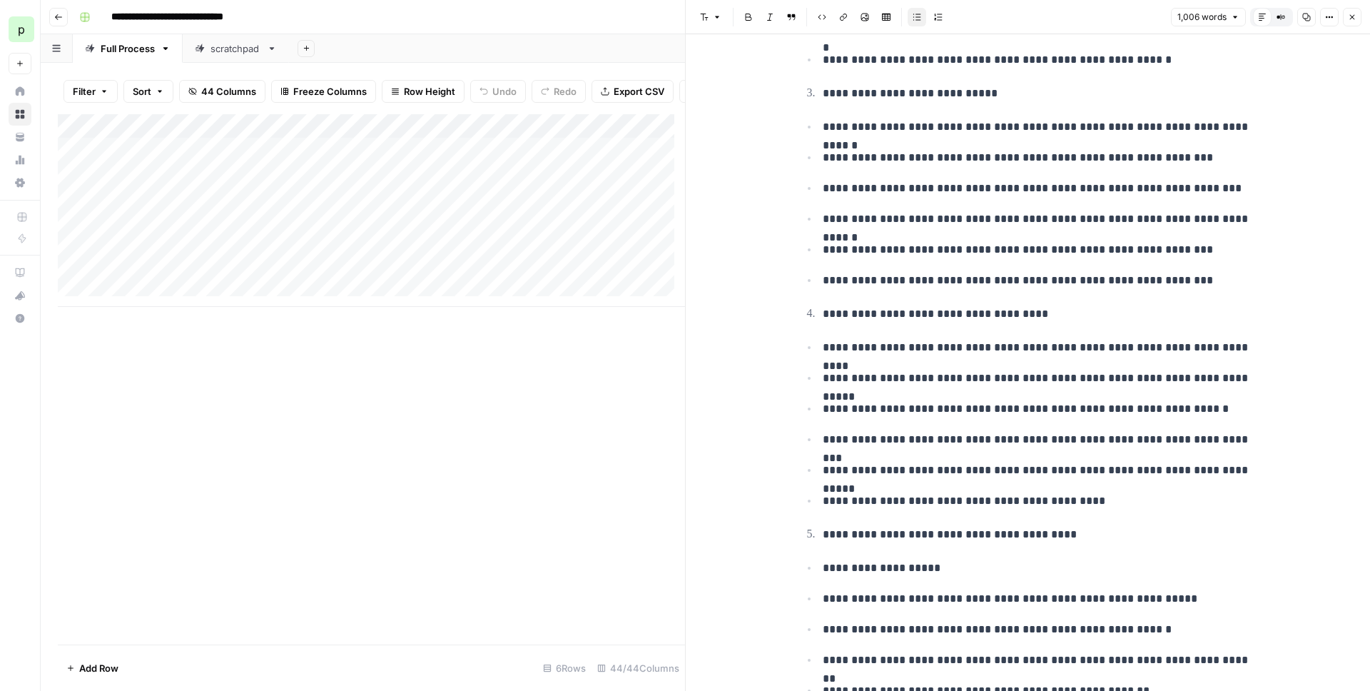
click at [788, 437] on p "**********" at bounding box center [1039, 439] width 434 height 19
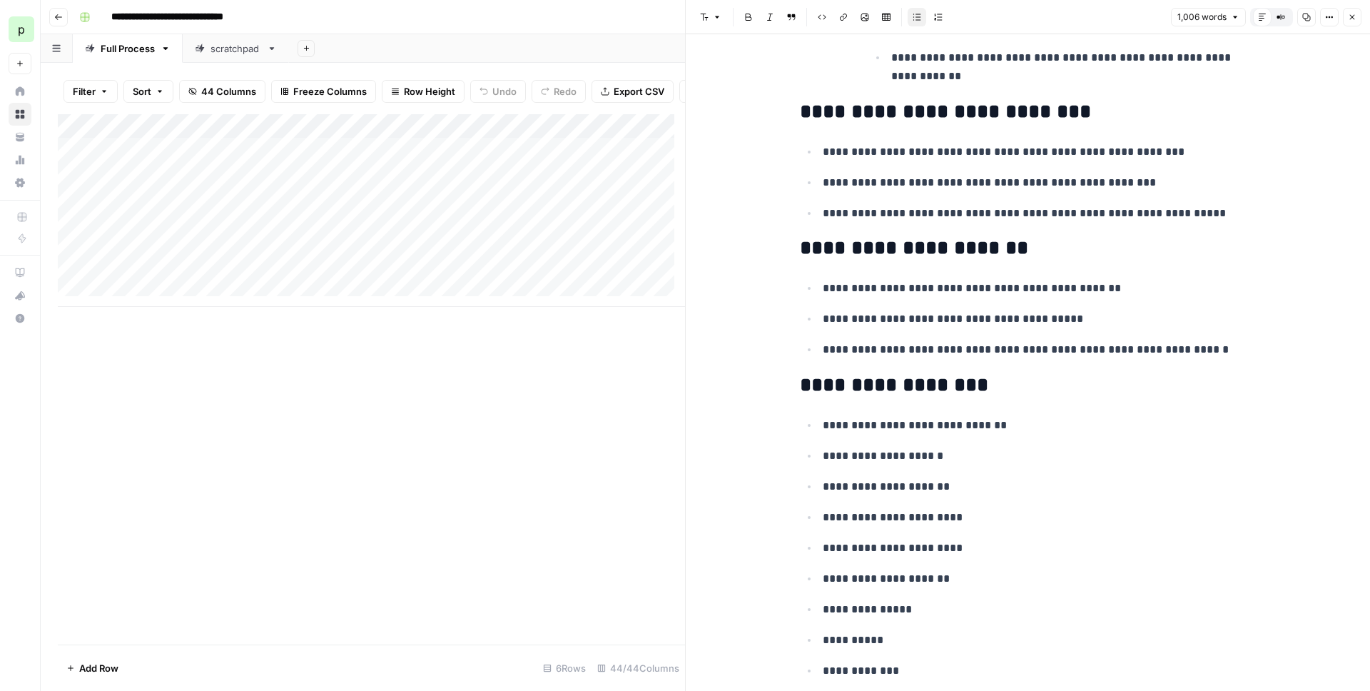
scroll to position [4434, 0]
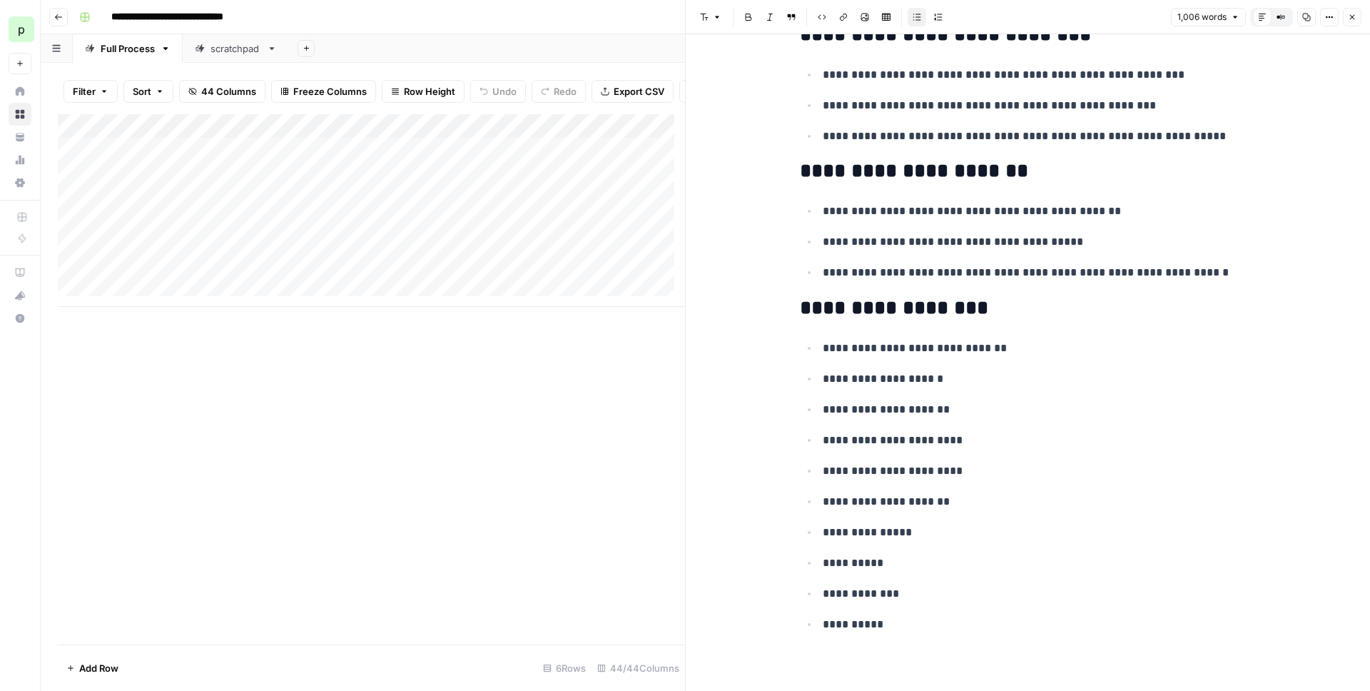
click at [788, 14] on icon "button" at bounding box center [1352, 17] width 9 height 9
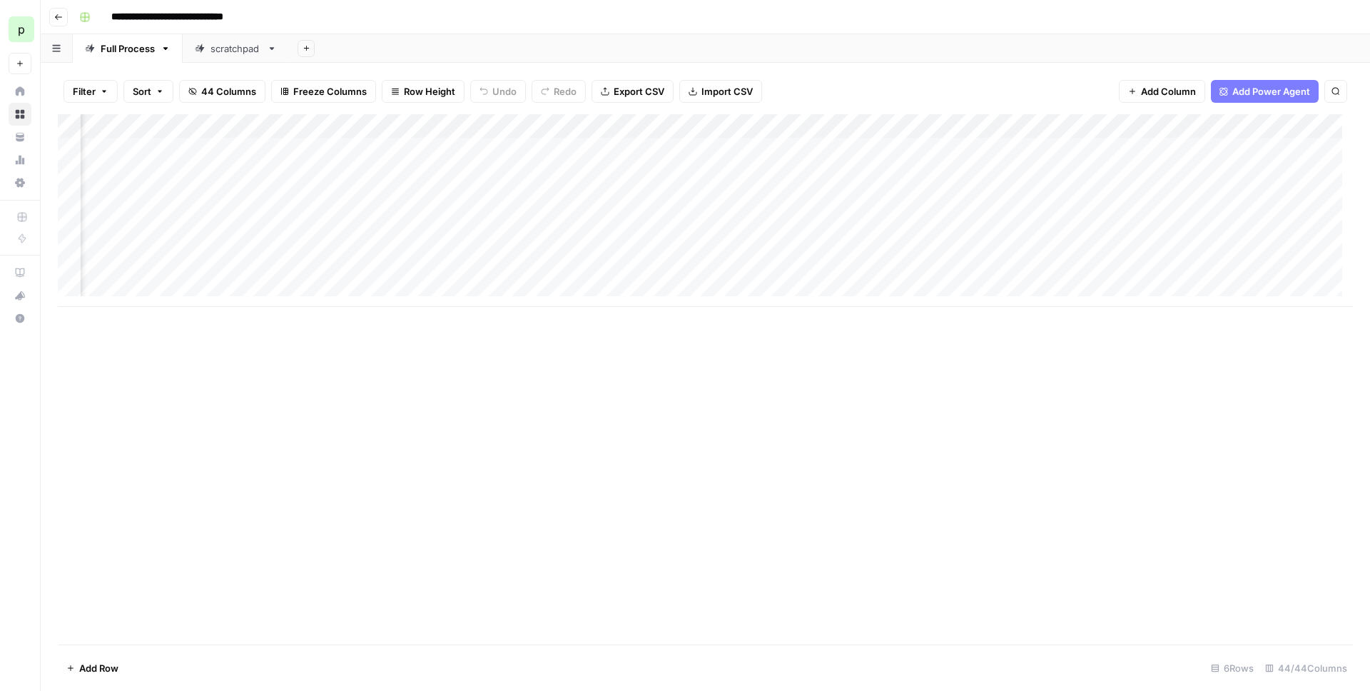
scroll to position [0, 1196]
click at [690, 127] on div "Add Column" at bounding box center [705, 210] width 1295 height 193
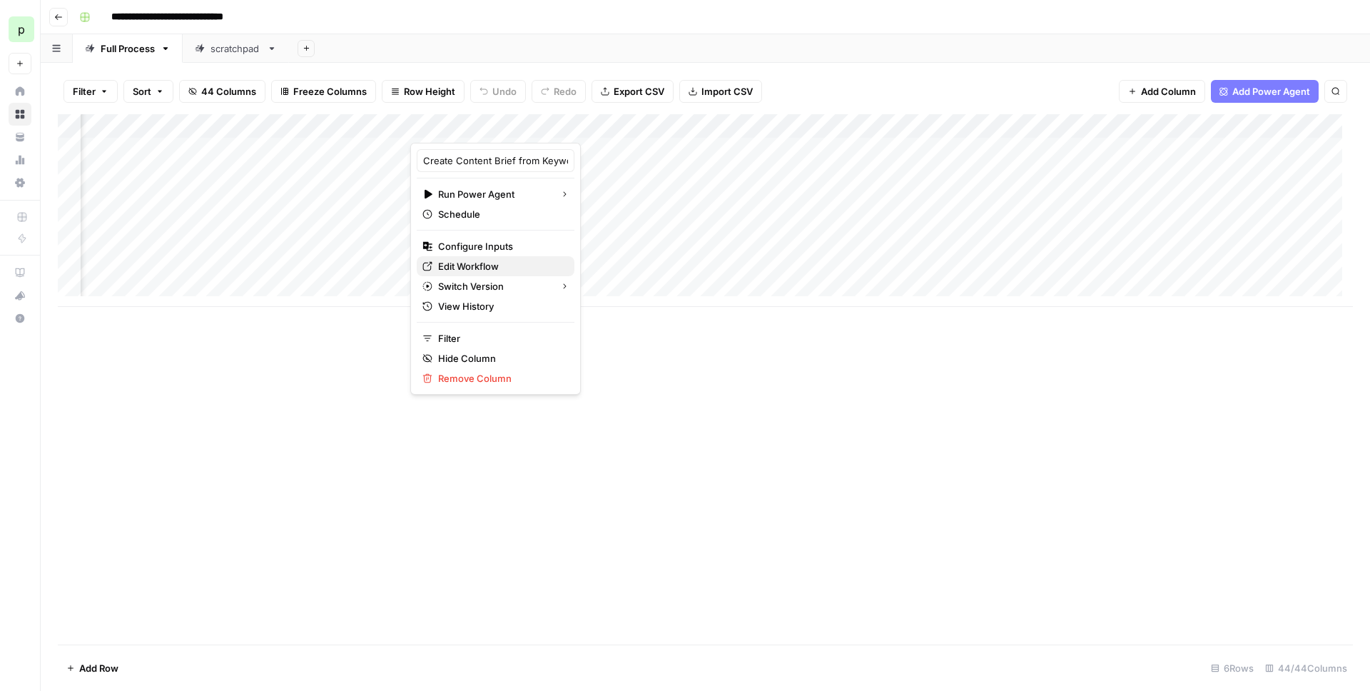
click at [507, 268] on span "Edit Workflow" at bounding box center [500, 266] width 125 height 14
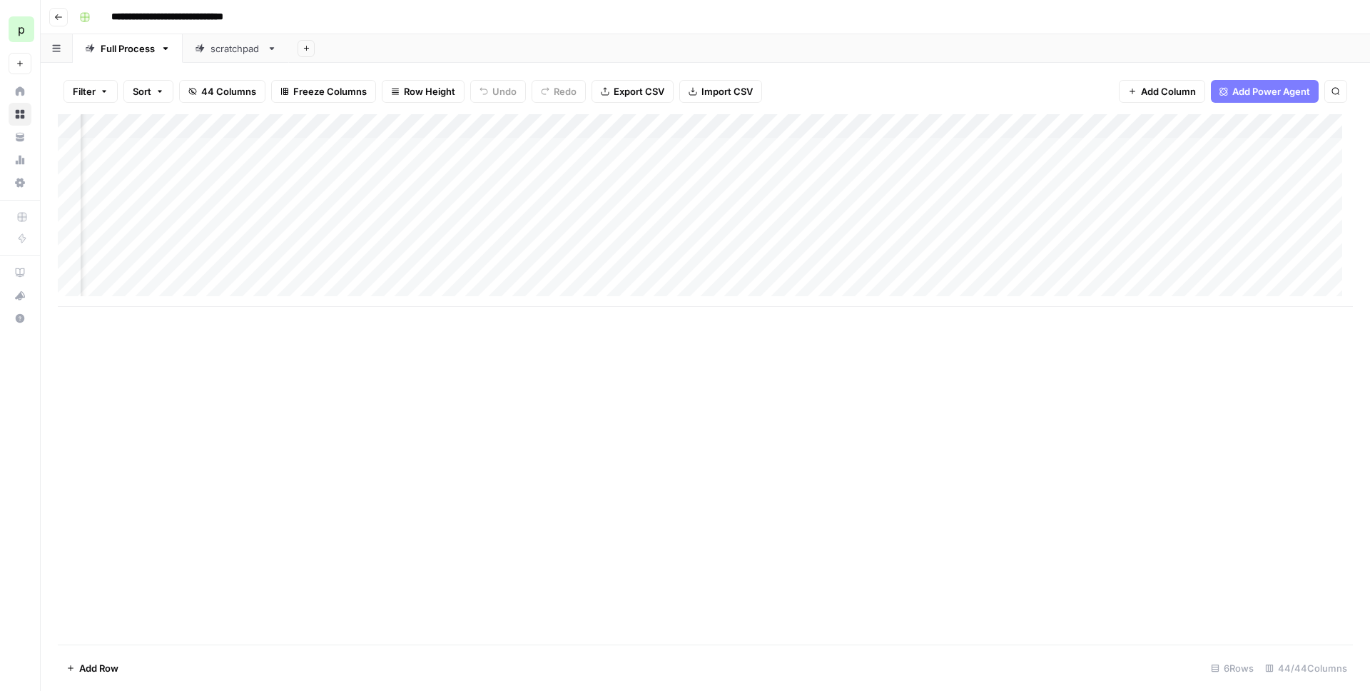
scroll to position [0, 2572]
click at [727, 151] on div "Add Column" at bounding box center [705, 210] width 1295 height 193
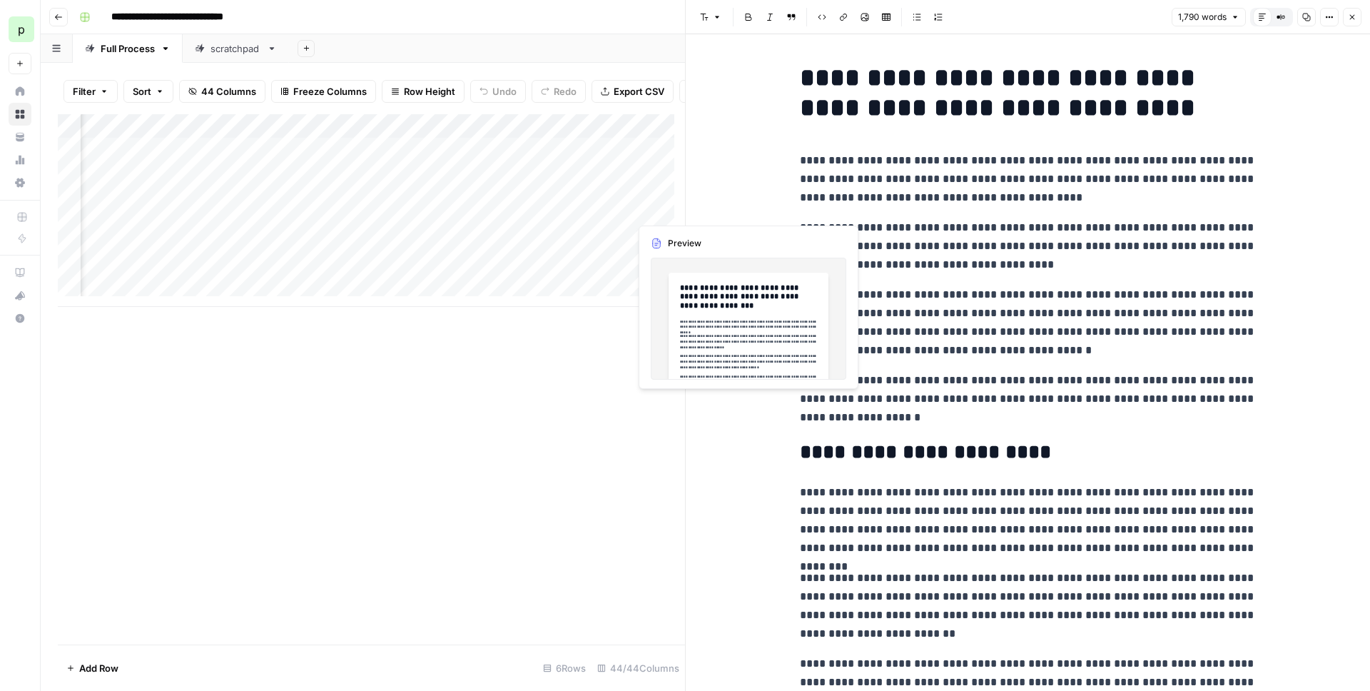
click at [644, 204] on div "Add Column" at bounding box center [371, 210] width 627 height 193
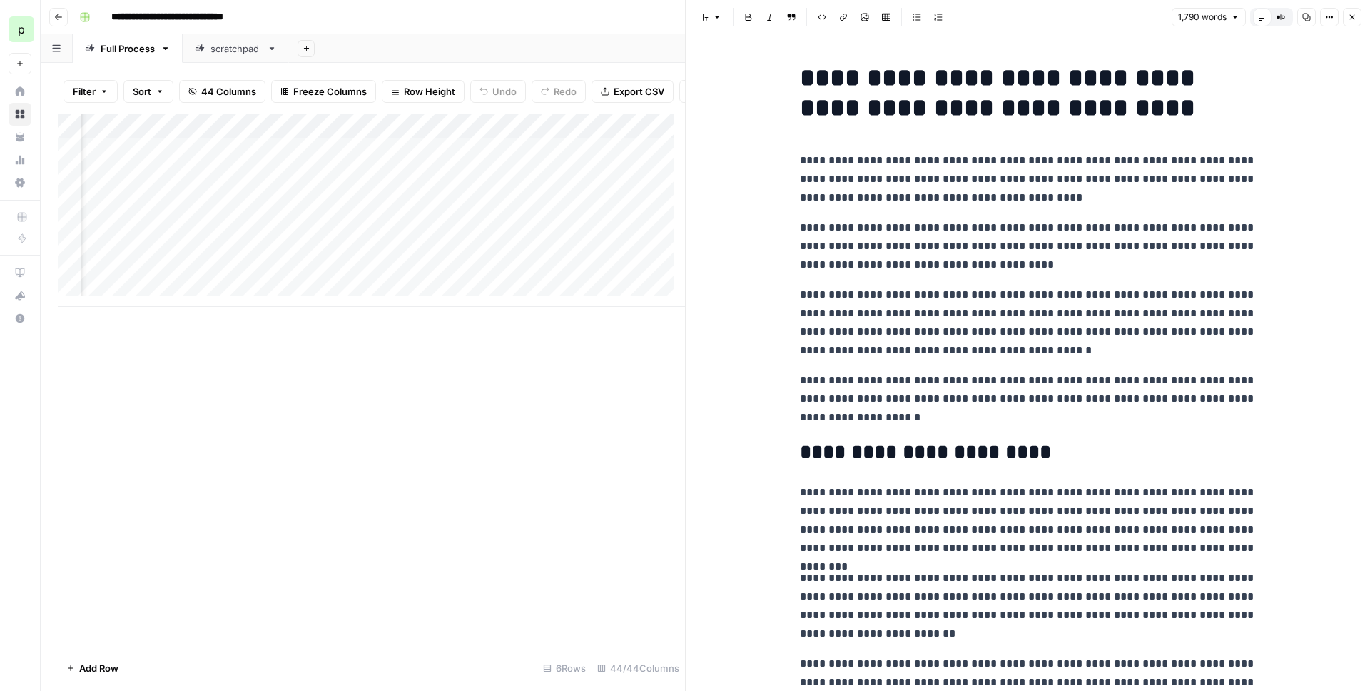
scroll to position [0, 3114]
click at [788, 307] on p "**********" at bounding box center [1028, 322] width 457 height 74
click at [788, 414] on p "**********" at bounding box center [1028, 399] width 457 height 56
click at [788, 14] on button "Close" at bounding box center [1352, 17] width 19 height 19
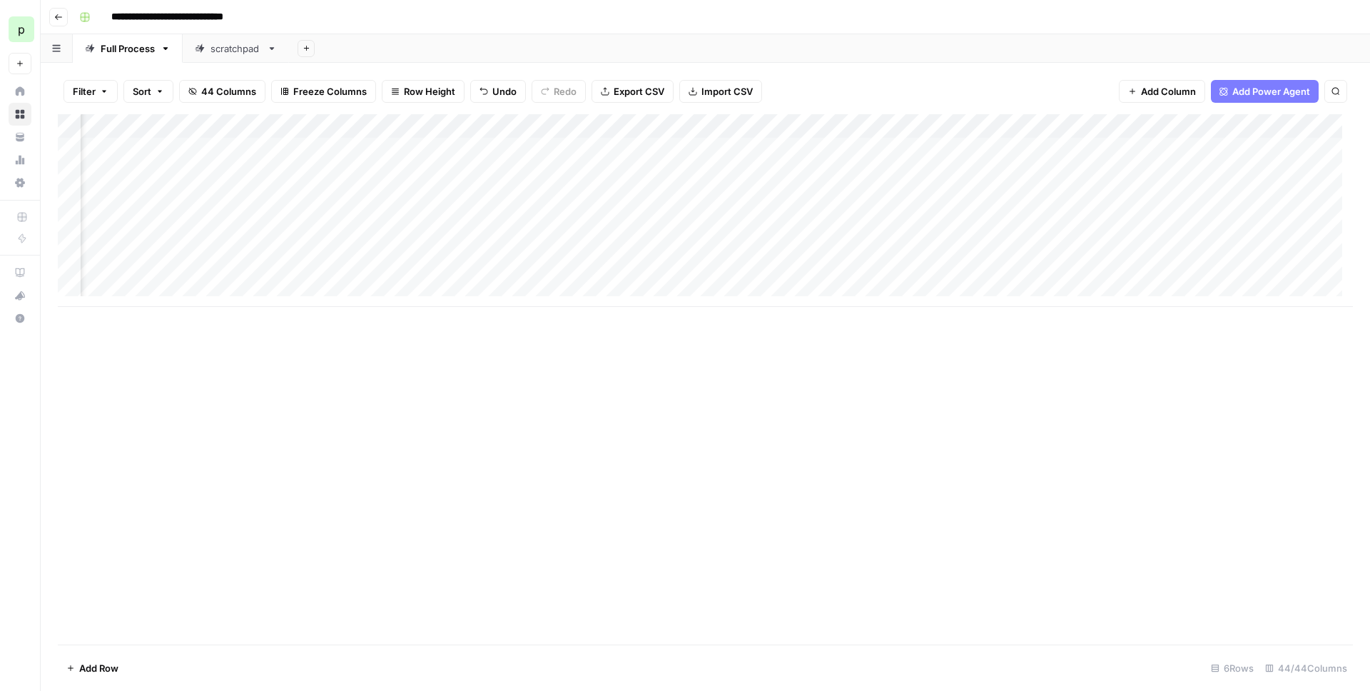
scroll to position [0, 5858]
click at [788, 148] on div "Add Column" at bounding box center [705, 210] width 1295 height 193
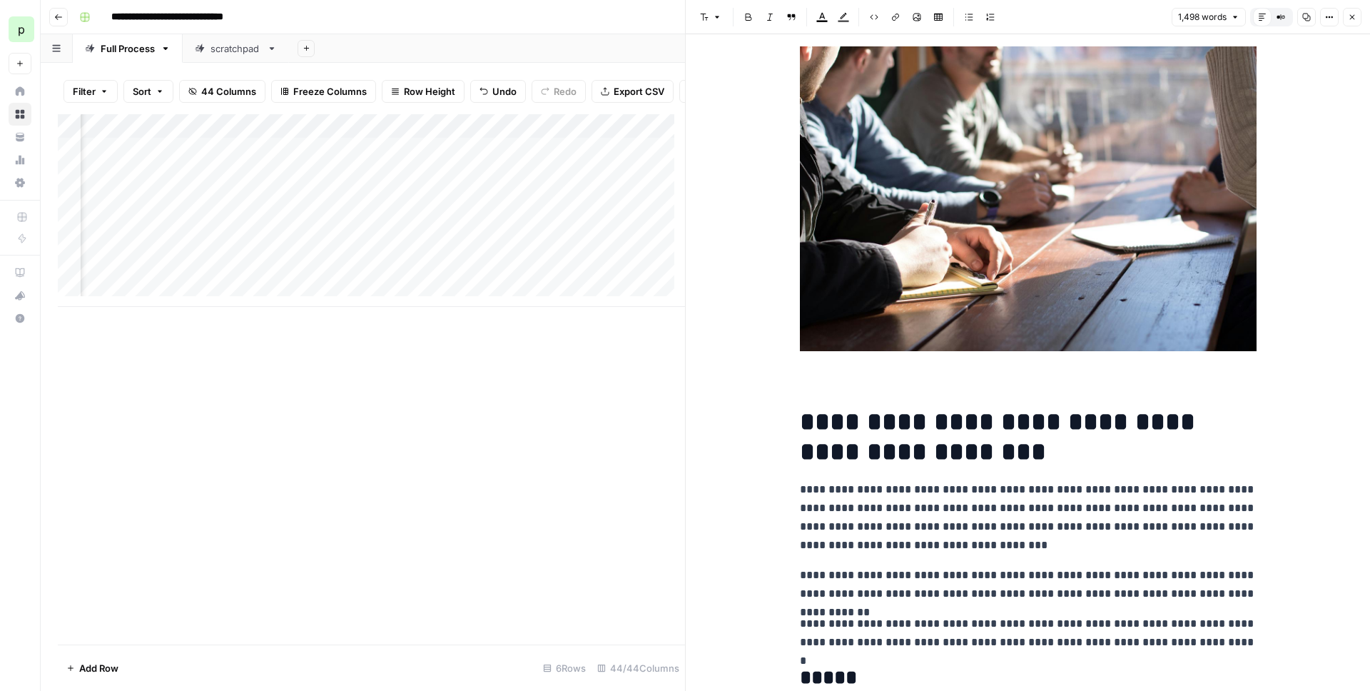
scroll to position [88, 0]
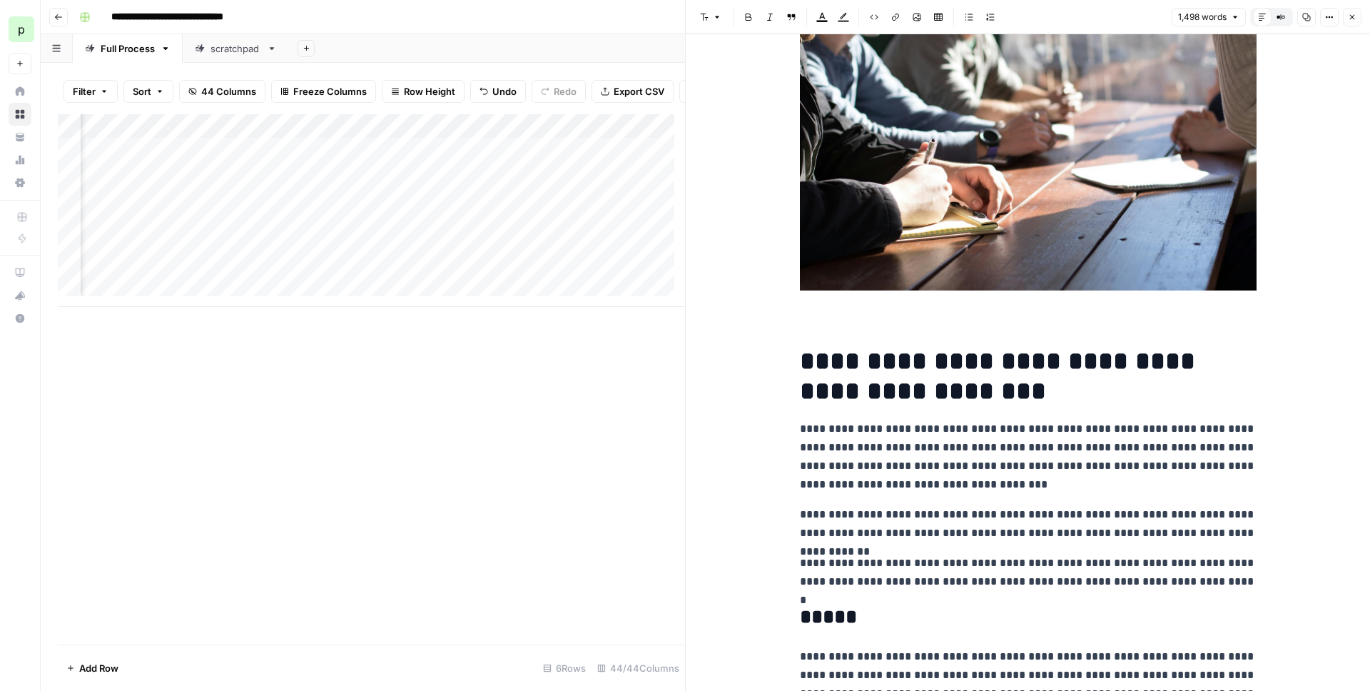
click at [788, 560] on h2 "*****" at bounding box center [1028, 617] width 457 height 23
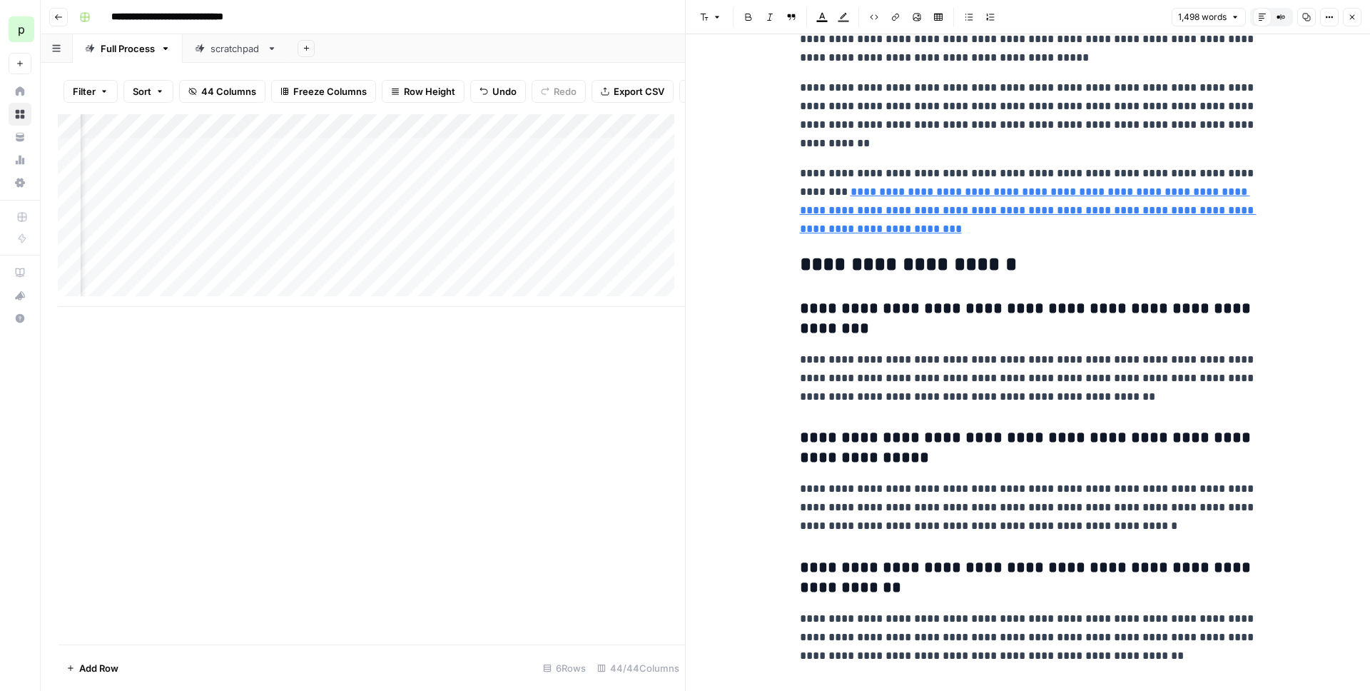
scroll to position [5342, 0]
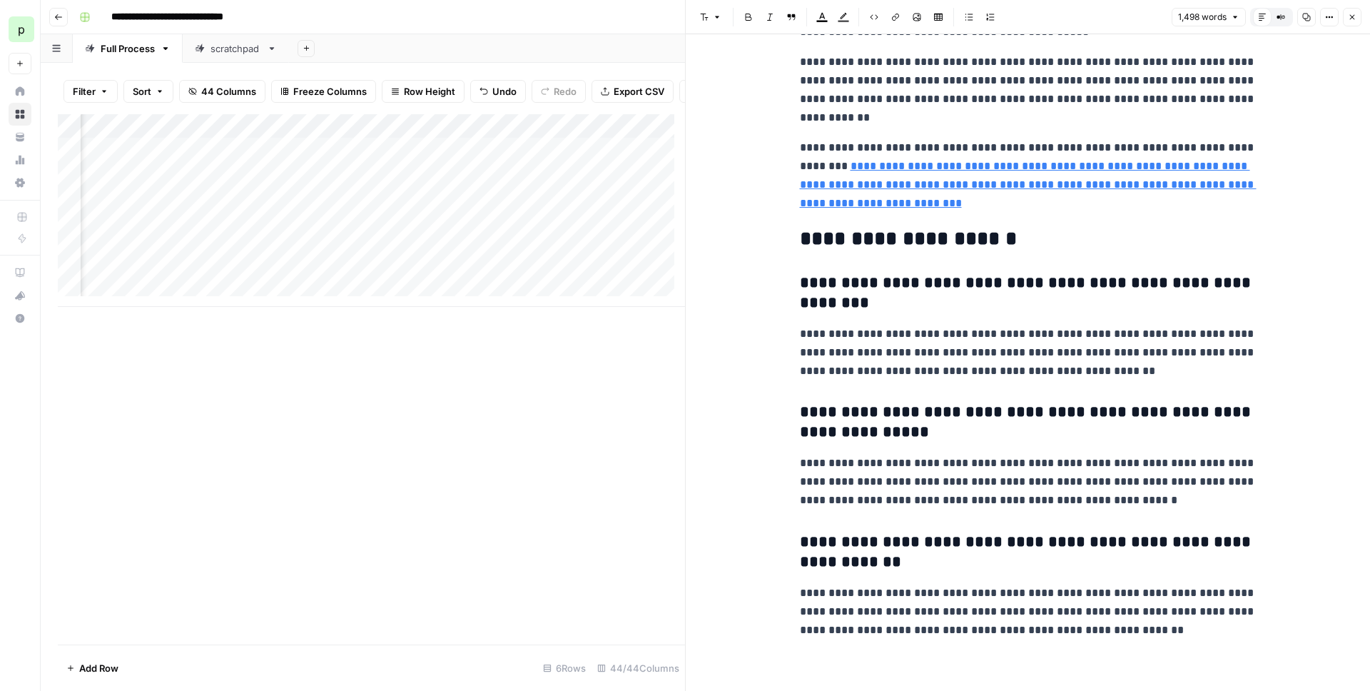
click at [788, 14] on icon "button" at bounding box center [1352, 17] width 9 height 9
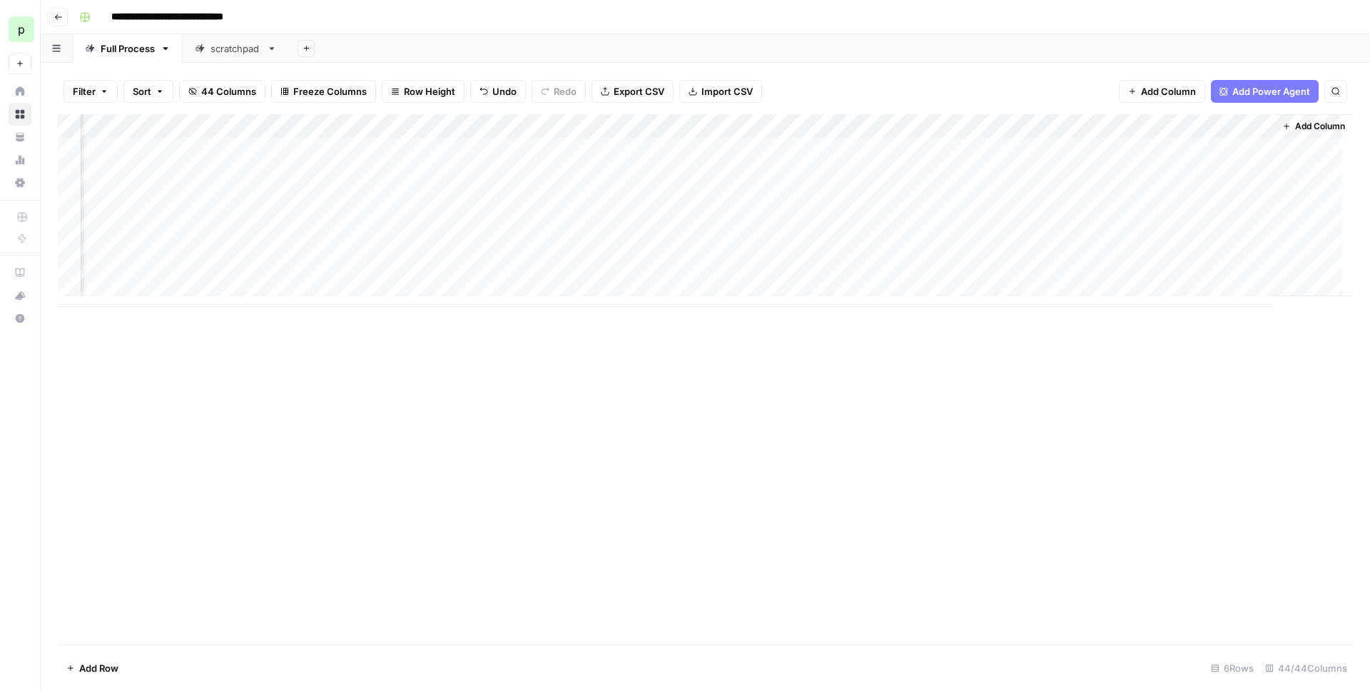
scroll to position [0, 6138]
click at [788, 148] on div "Add Column" at bounding box center [705, 210] width 1295 height 193
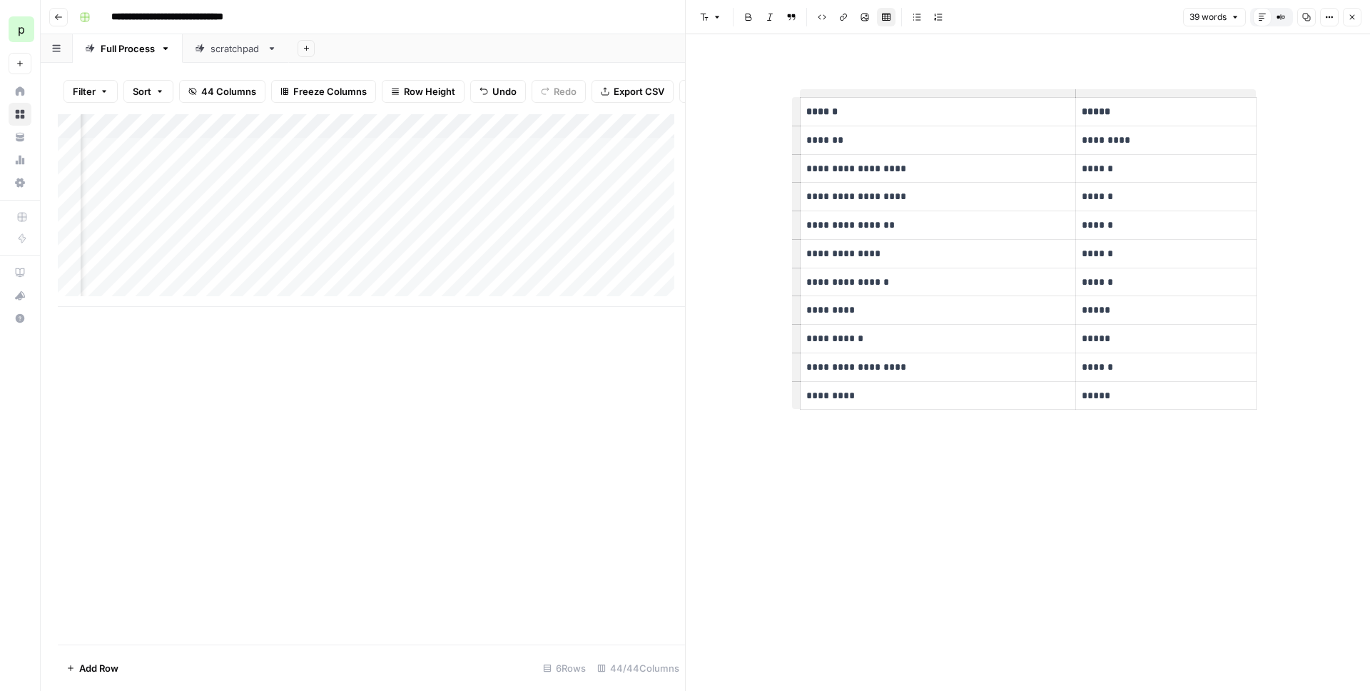
click at [788, 399] on p "*********" at bounding box center [938, 395] width 264 height 16
click at [788, 6] on header "Font style Bold Italic Block quote Code block Link Image Insert Table Bulleted …" at bounding box center [1028, 17] width 684 height 34
click at [788, 11] on button "Close" at bounding box center [1352, 17] width 19 height 19
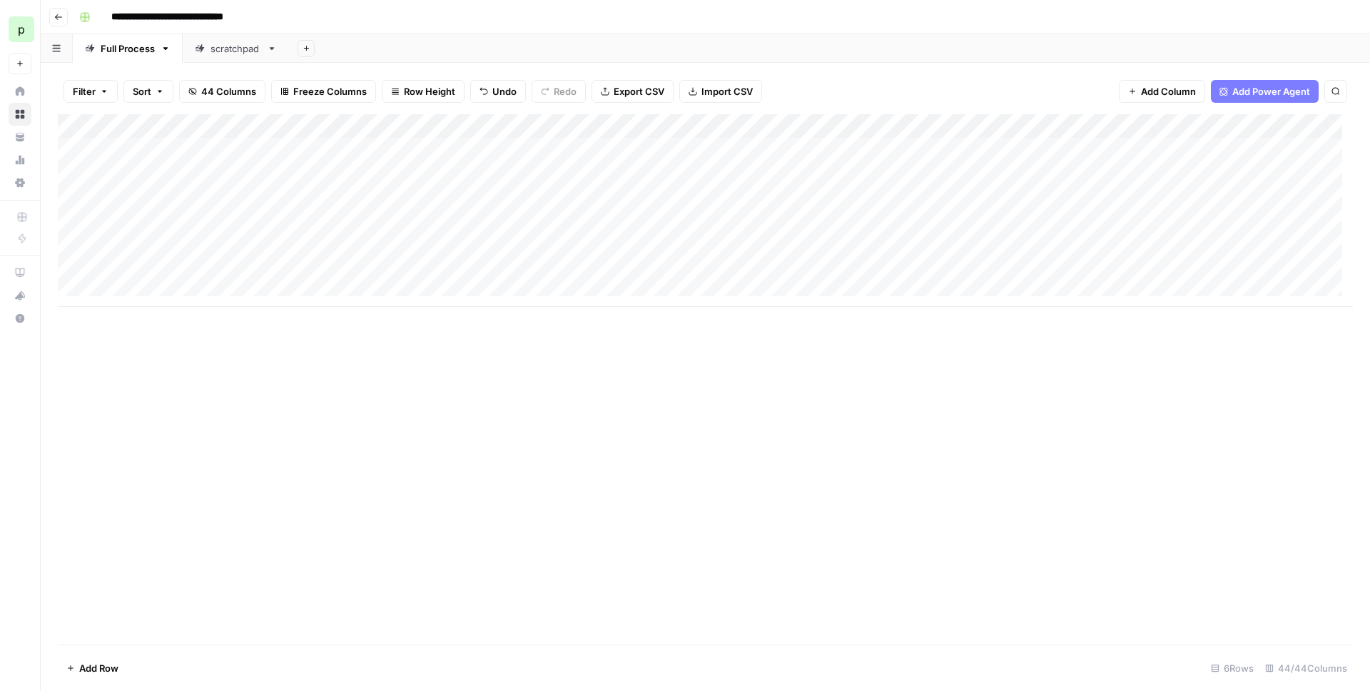
click at [118, 255] on div "Add Column" at bounding box center [705, 210] width 1295 height 193
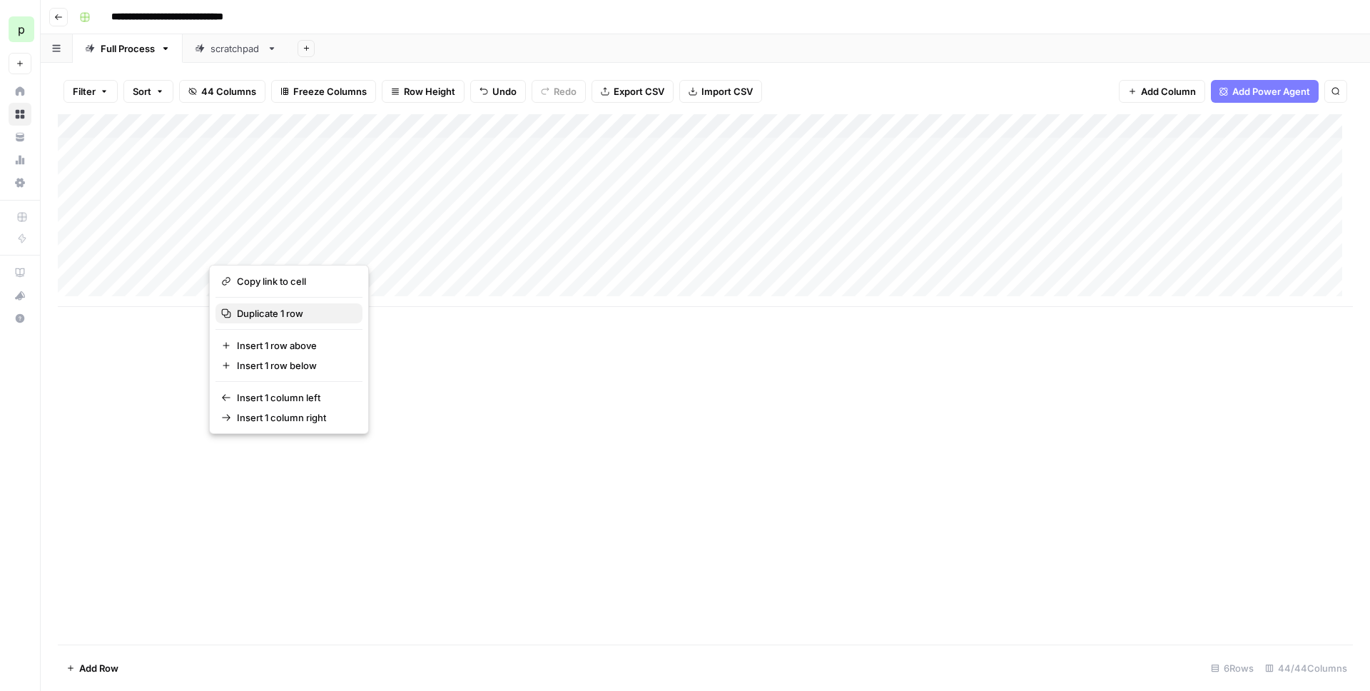
click at [240, 305] on button "Duplicate 1 row" at bounding box center [288, 313] width 147 height 20
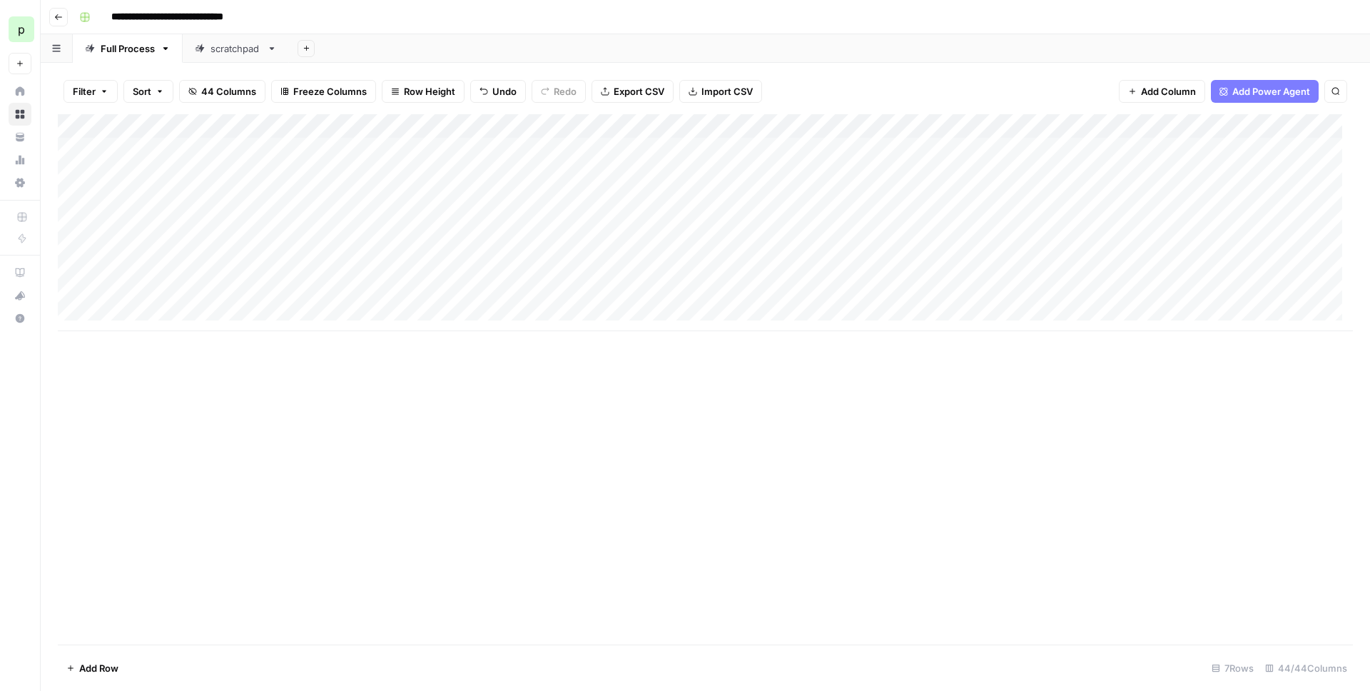
click at [644, 127] on div "Add Column" at bounding box center [705, 222] width 1295 height 217
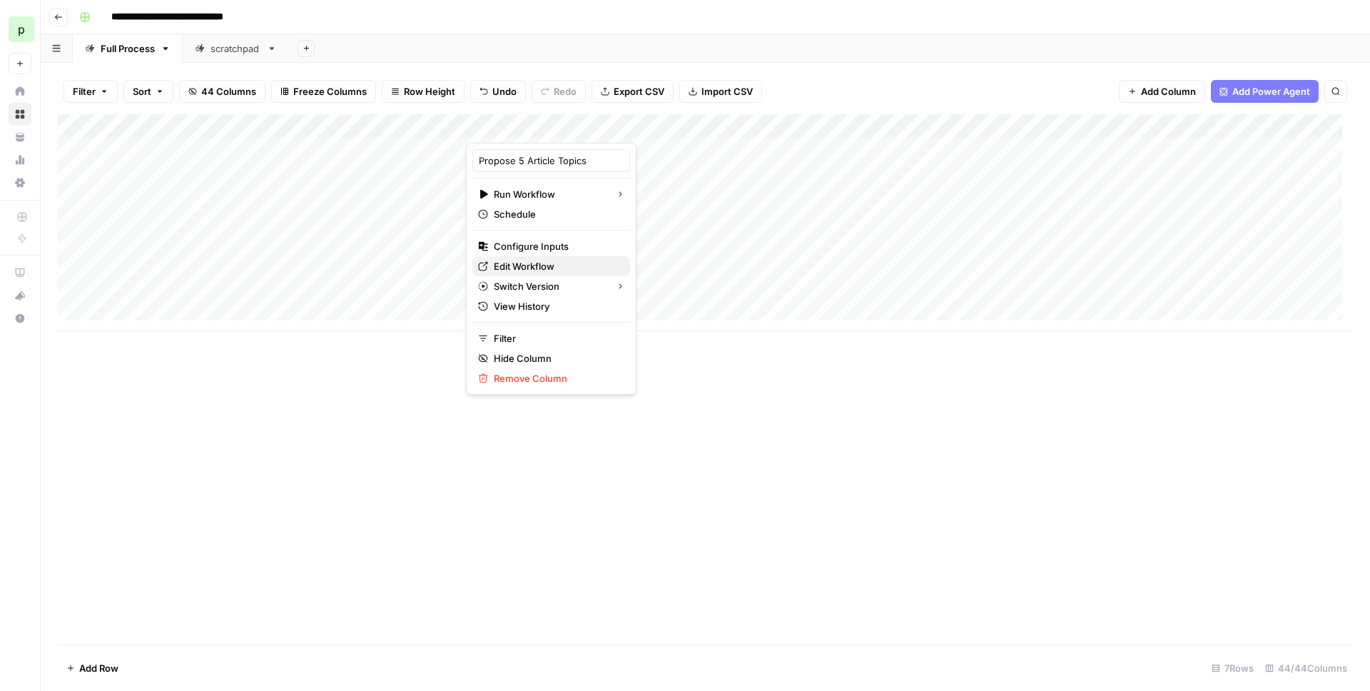
click at [539, 262] on span "Edit Workflow" at bounding box center [556, 266] width 125 height 14
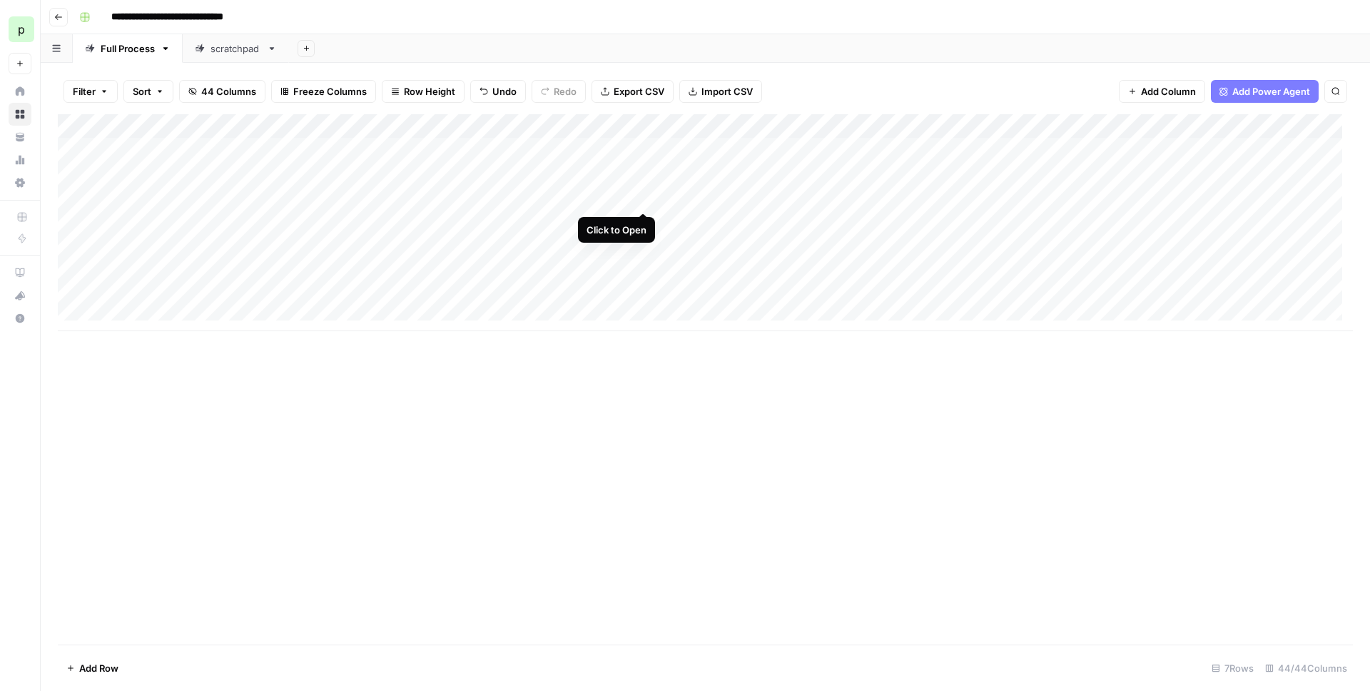
click at [644, 196] on div "Add Column" at bounding box center [705, 222] width 1295 height 217
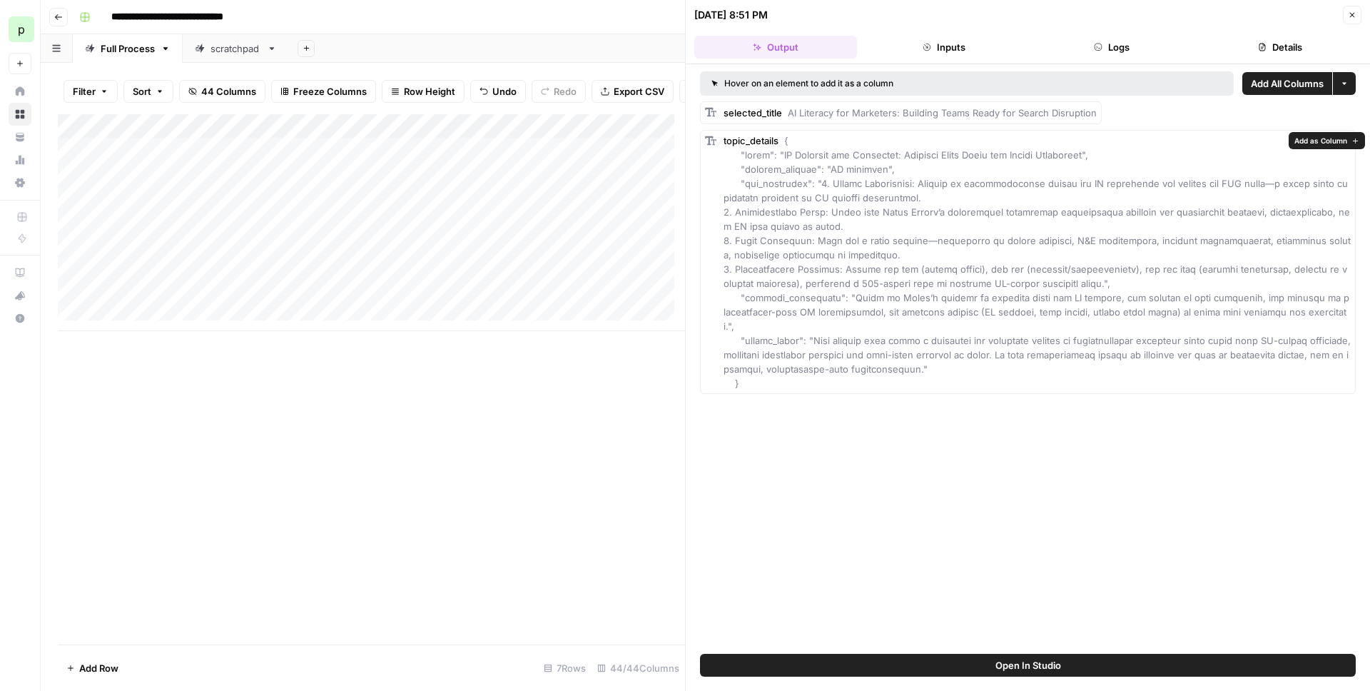
drag, startPoint x: 724, startPoint y: 299, endPoint x: 758, endPoint y: 284, distance: 36.7
click at [758, 284] on span at bounding box center [1038, 262] width 630 height 254
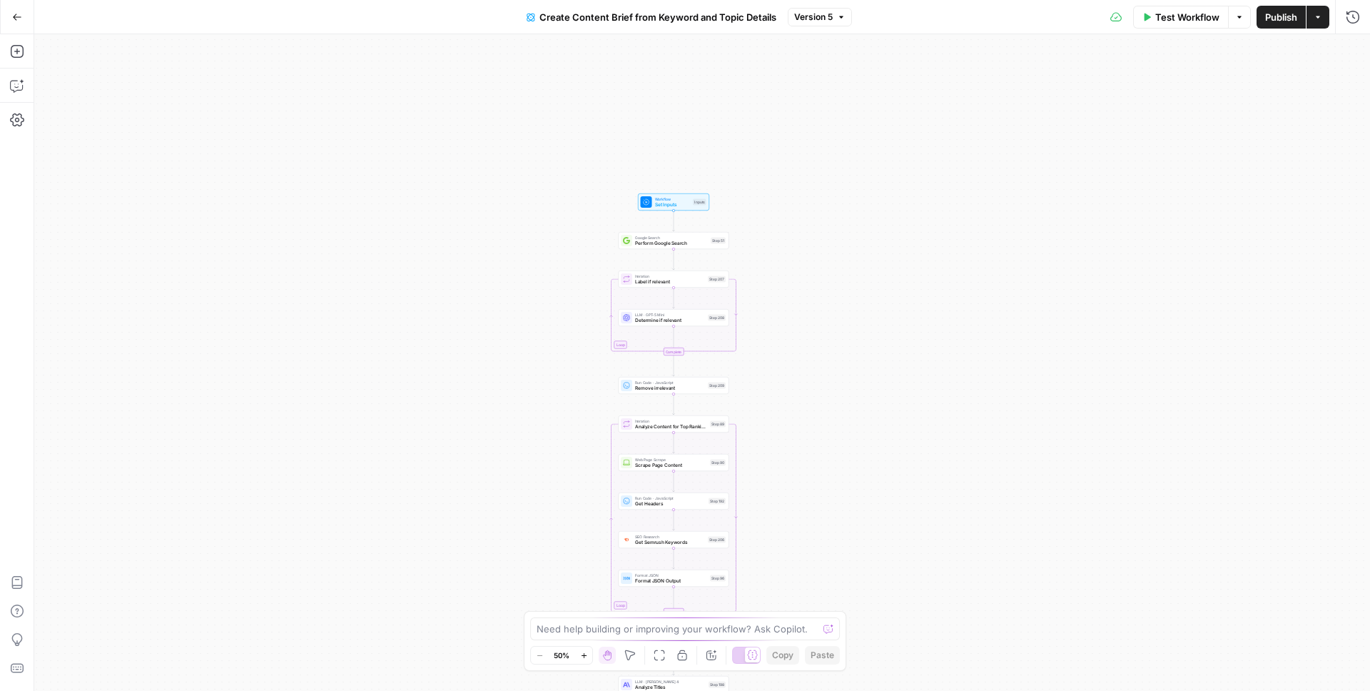
drag, startPoint x: 591, startPoint y: 208, endPoint x: 562, endPoint y: 482, distance: 275.4
click at [562, 482] on div "Workflow Set Inputs Inputs Google Search Perform Google Search Step 51 Loop Ite…" at bounding box center [701, 362] width 1335 height 656
click at [681, 242] on span "Perform Google Search" at bounding box center [671, 243] width 73 height 7
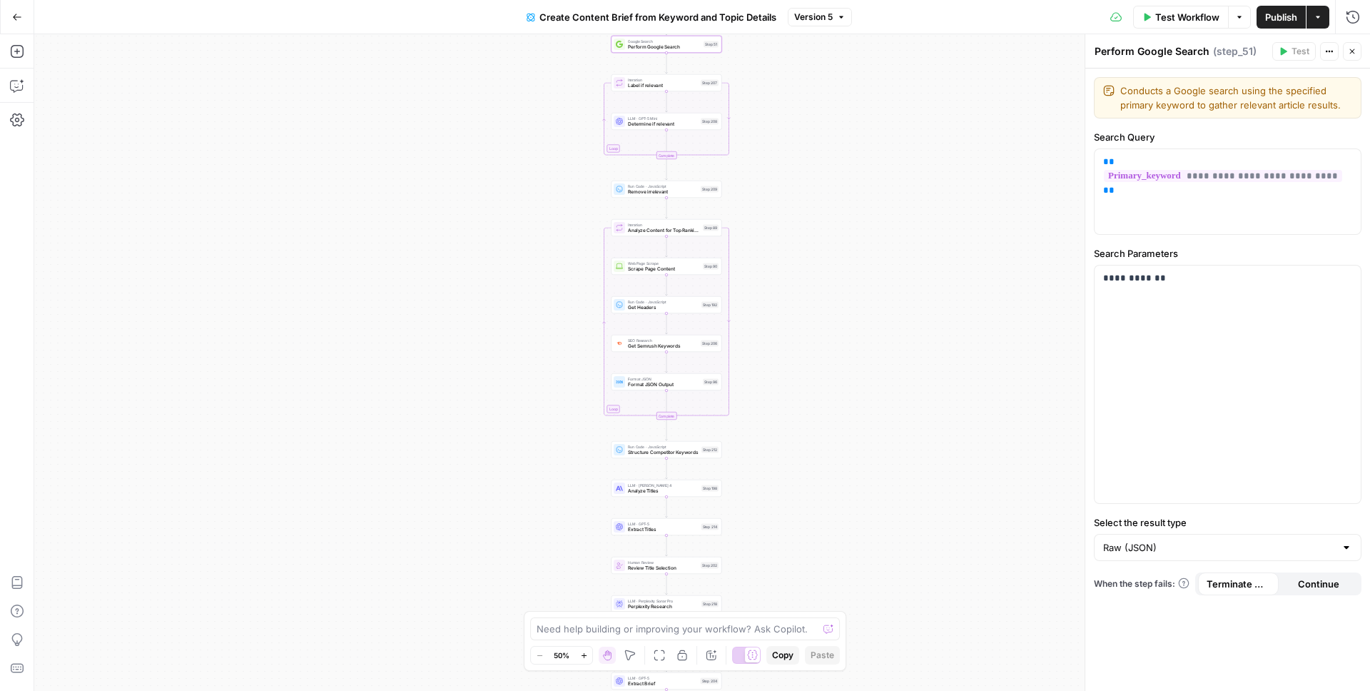
drag, startPoint x: 780, startPoint y: 499, endPoint x: 773, endPoint y: 362, distance: 136.4
click at [773, 362] on div "Workflow Set Inputs Inputs Google Search Perform Google Search Step 51 Loop Ite…" at bounding box center [701, 362] width 1335 height 656
click at [641, 611] on div "Need help building or improving your workflow? Ask Copilot. Zoom Out 50% Zoom I…" at bounding box center [685, 641] width 322 height 60
click at [643, 602] on span "LLM · O3" at bounding box center [663, 602] width 71 height 6
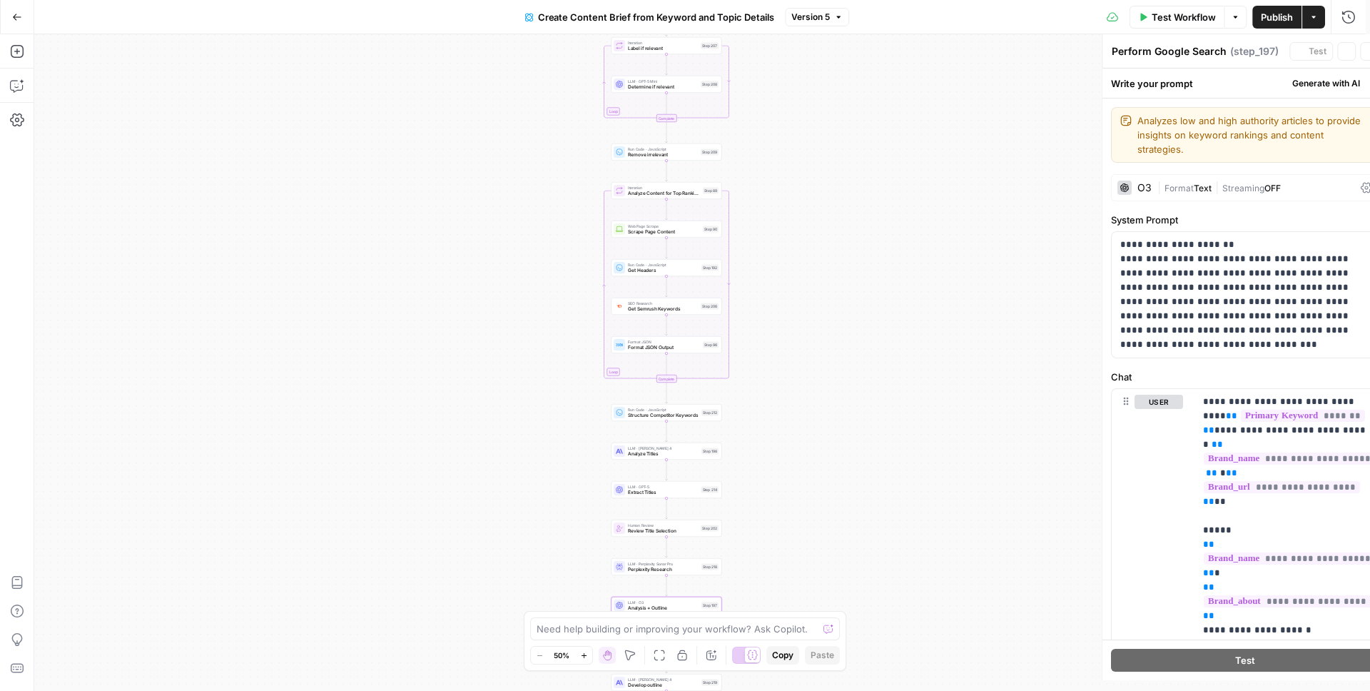
type textarea "Analysis + Outline"
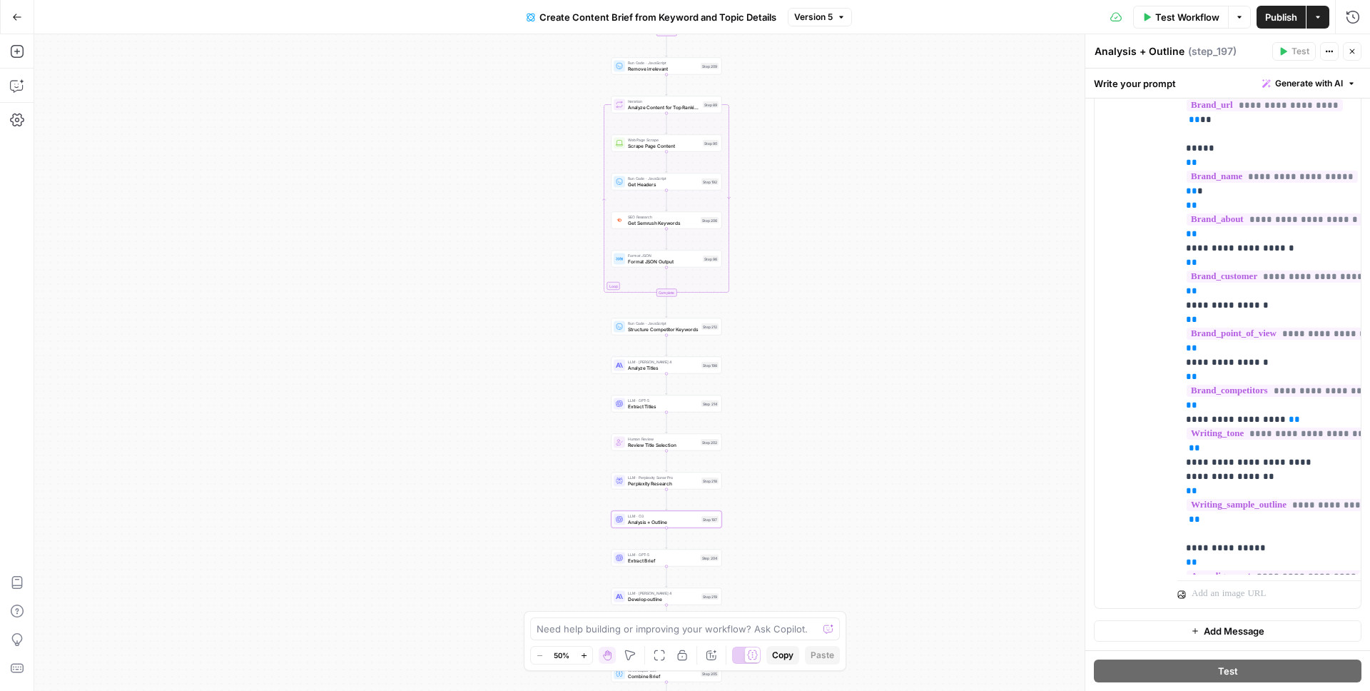
scroll to position [424, 0]
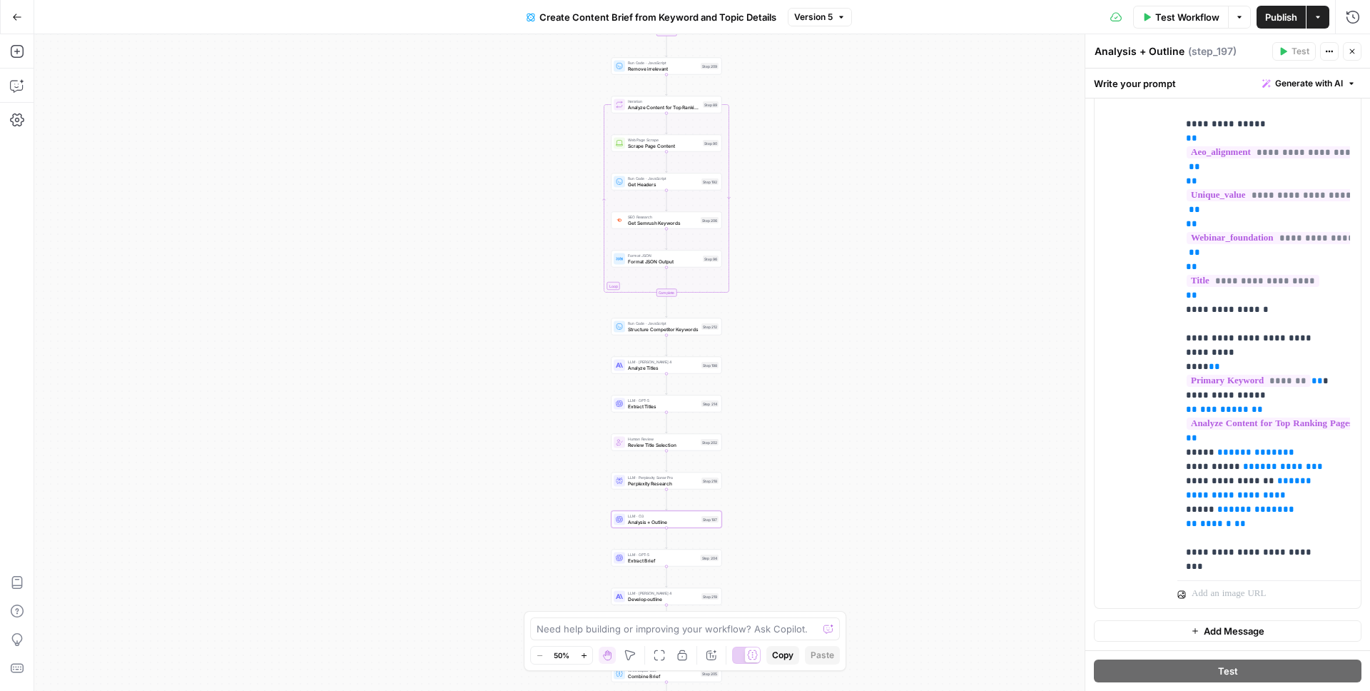
drag, startPoint x: 1176, startPoint y: 292, endPoint x: 1233, endPoint y: 380, distance: 104.1
click at [1233, 380] on div "**********" at bounding box center [1227, 300] width 266 height 615
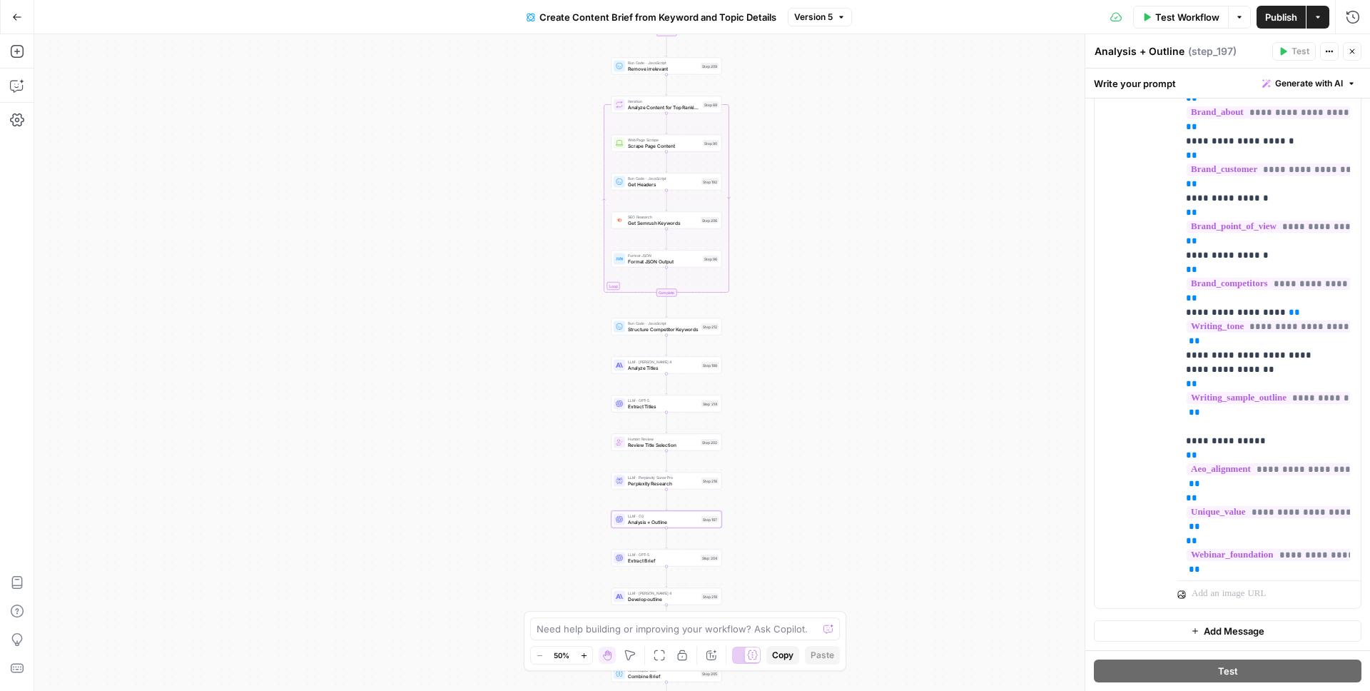
scroll to position [320, 0]
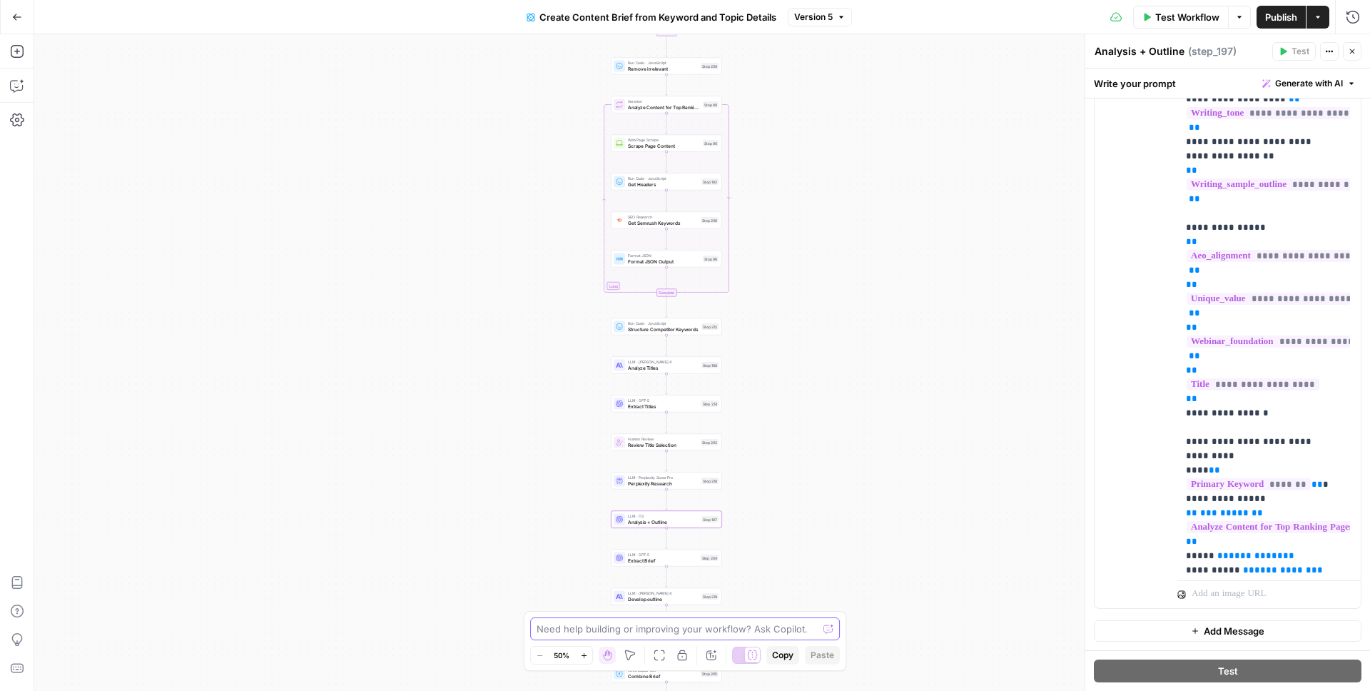
click at [608, 628] on textarea at bounding box center [676, 628] width 281 height 14
paste textarea "I want to reinforce that the output of this workflow is 1. Unique and authorita…"
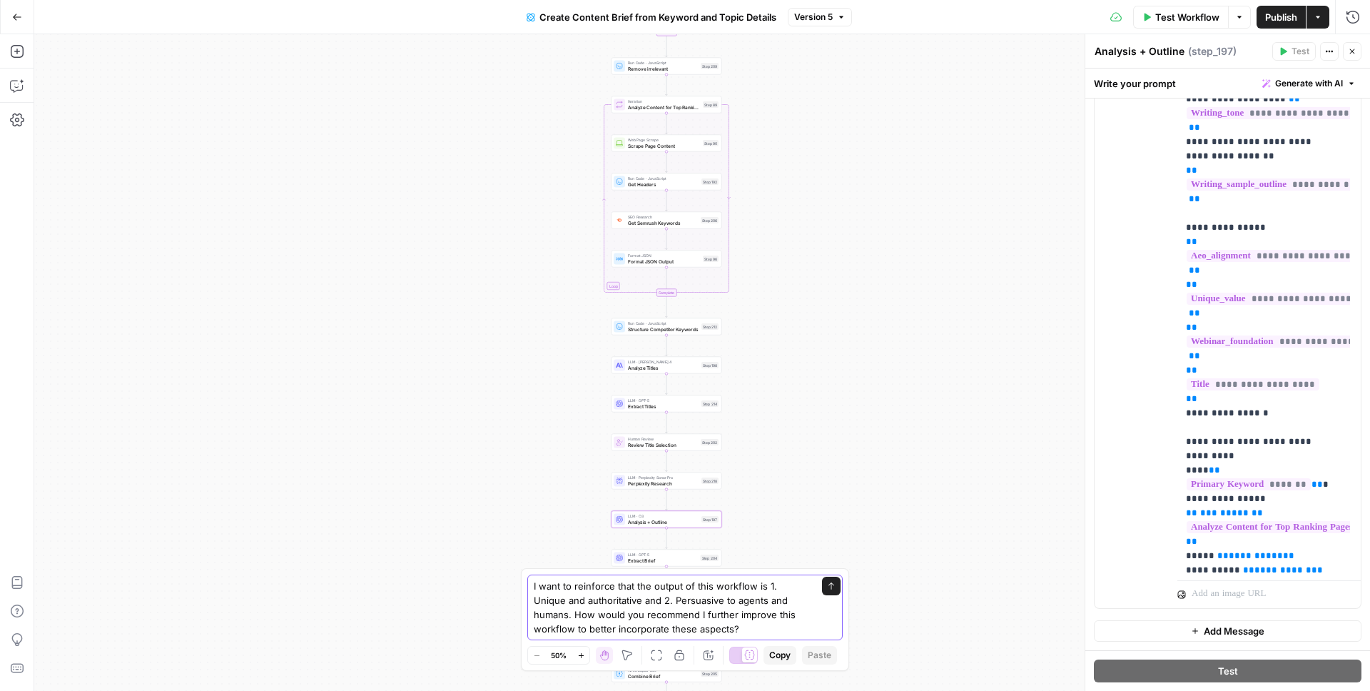
type textarea "I want to reinforce that the output of this workflow is 1. Unique and authorita…"
click at [832, 591] on button "Send" at bounding box center [831, 585] width 19 height 19
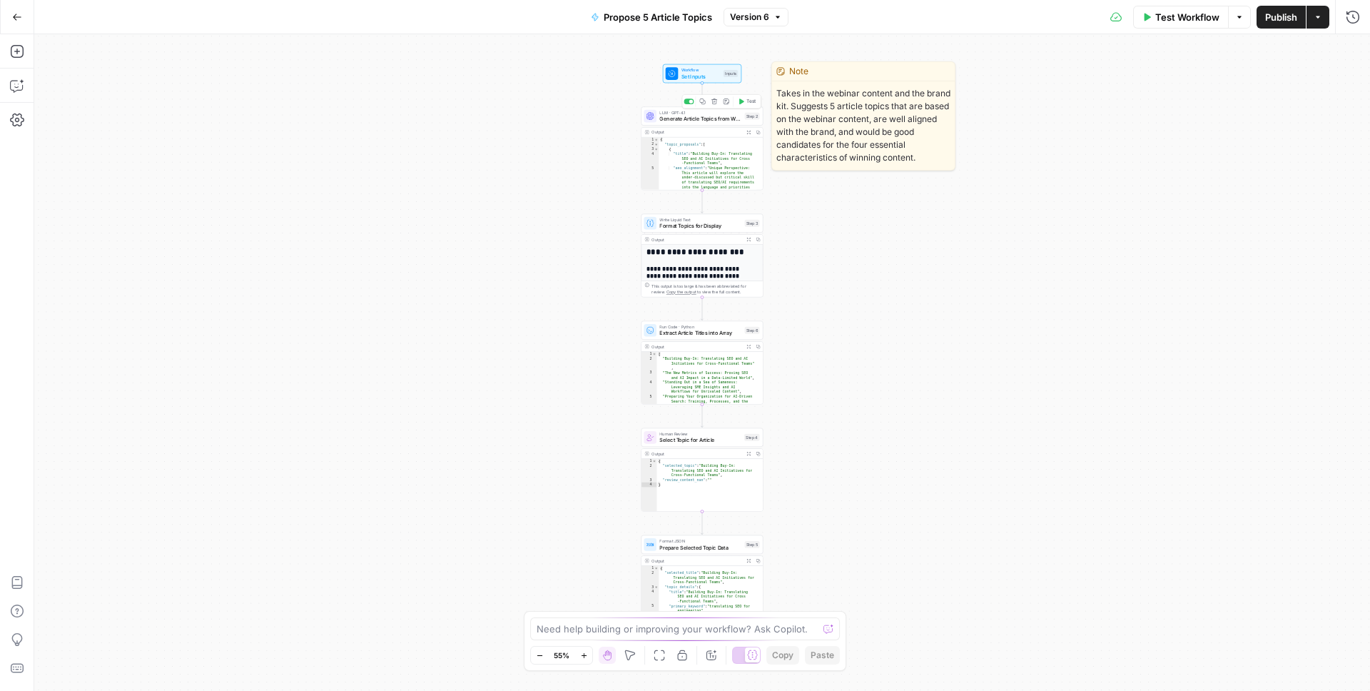
click at [694, 115] on span "Generate Article Topics from Webinar" at bounding box center [700, 119] width 82 height 8
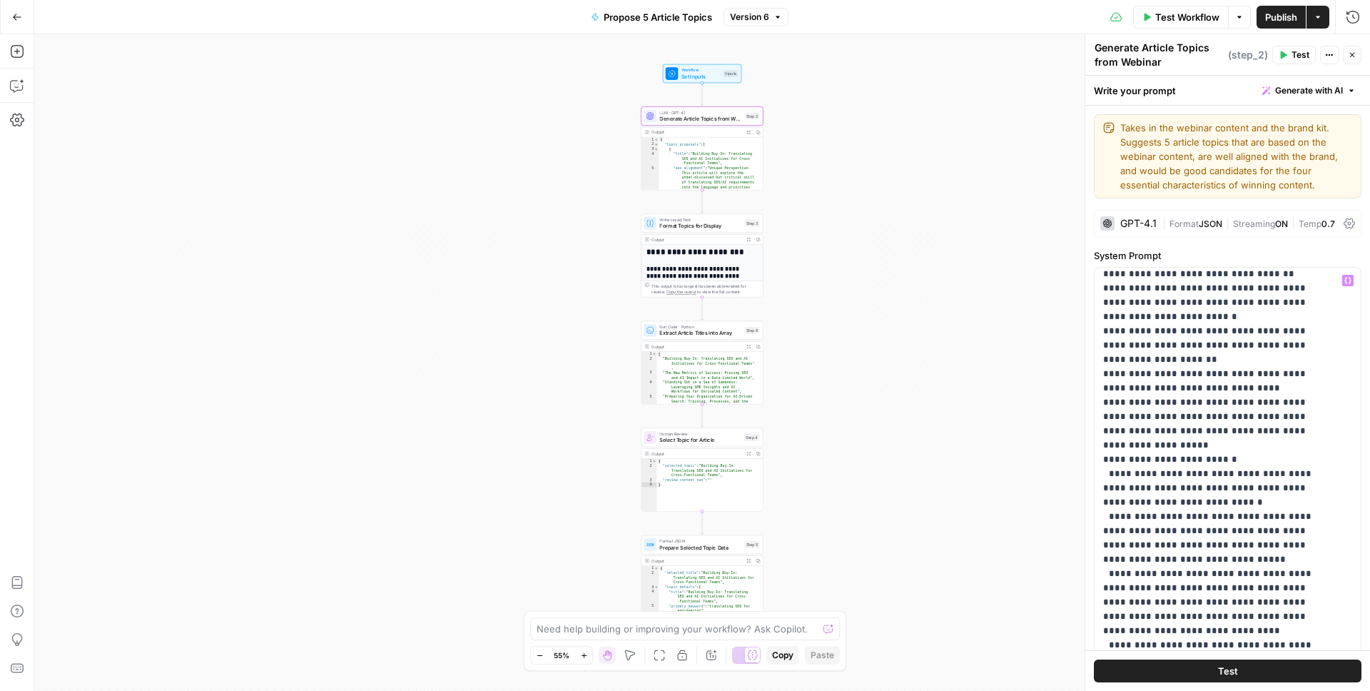
scroll to position [1099, 0]
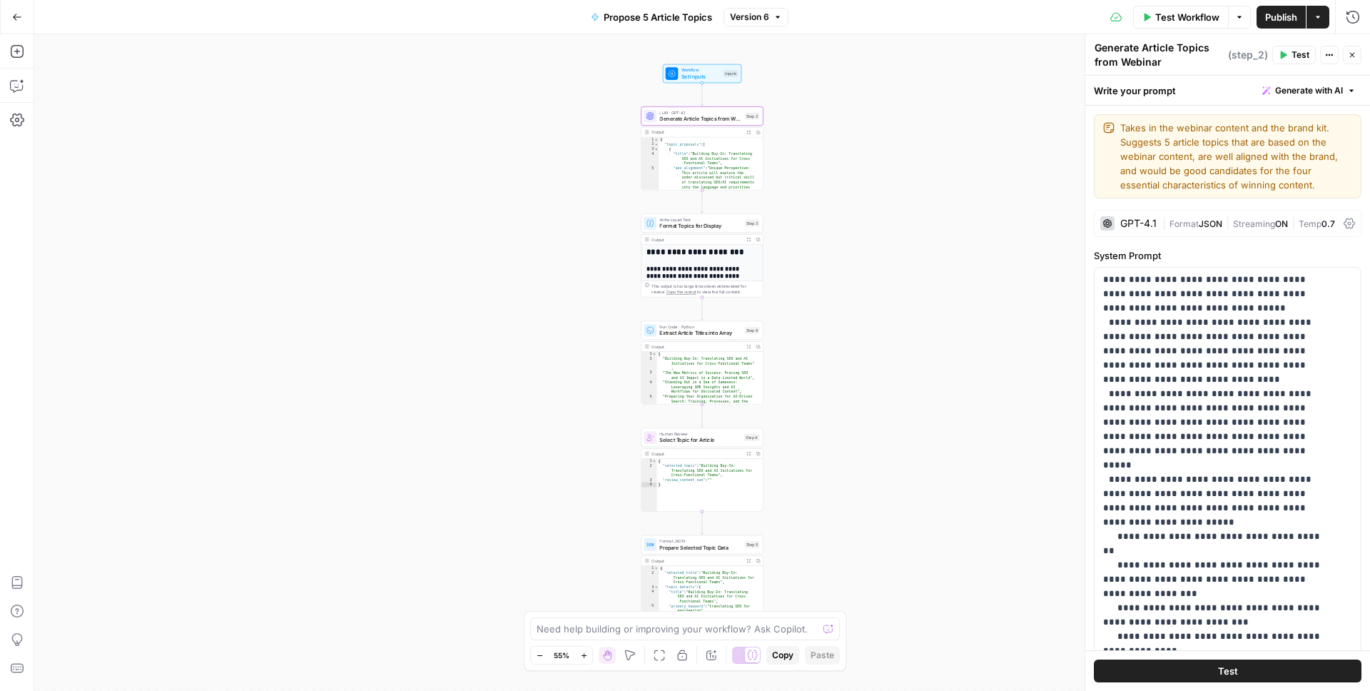
click at [1356, 55] on button "Close" at bounding box center [1352, 55] width 19 height 19
